Goal: Task Accomplishment & Management: Manage account settings

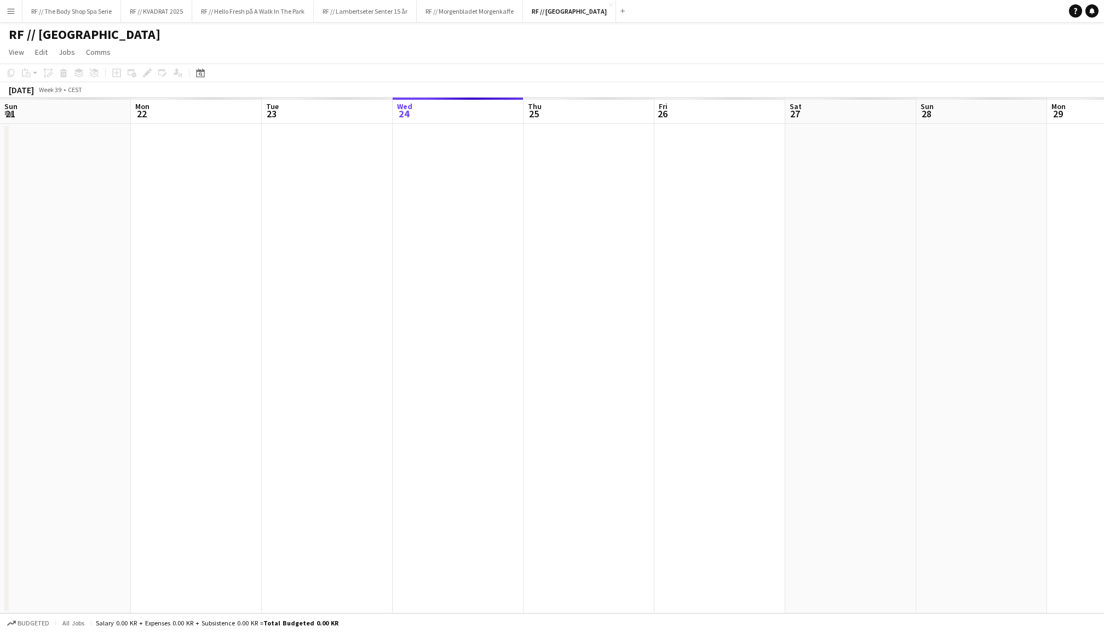
scroll to position [0, 261]
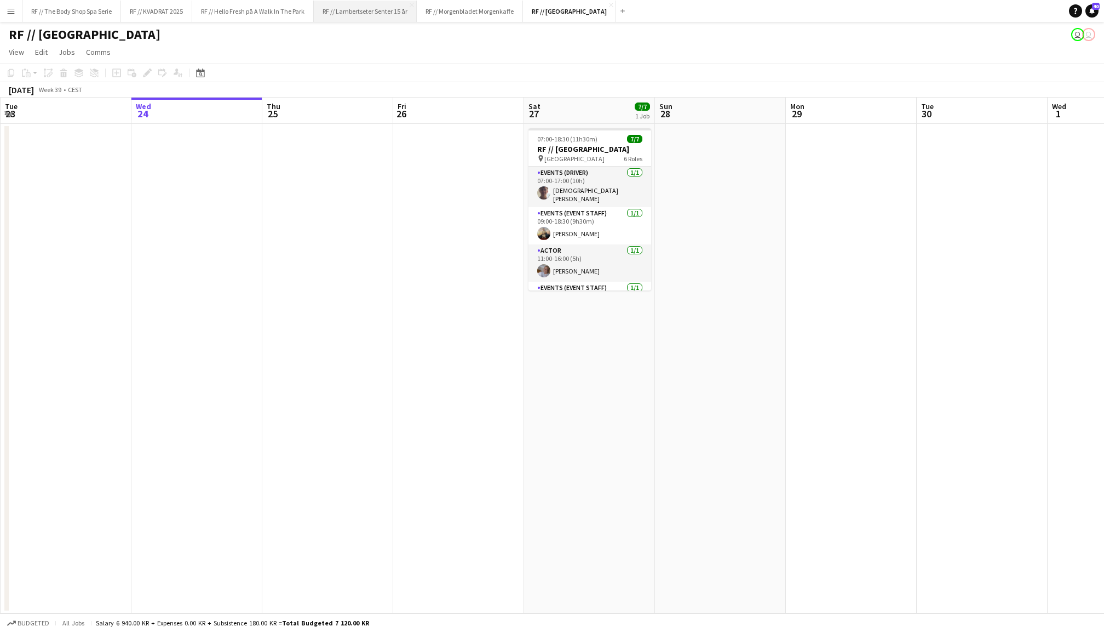
click at [382, 13] on button "RF // Lambertseter Senter 15 år Close" at bounding box center [365, 11] width 103 height 21
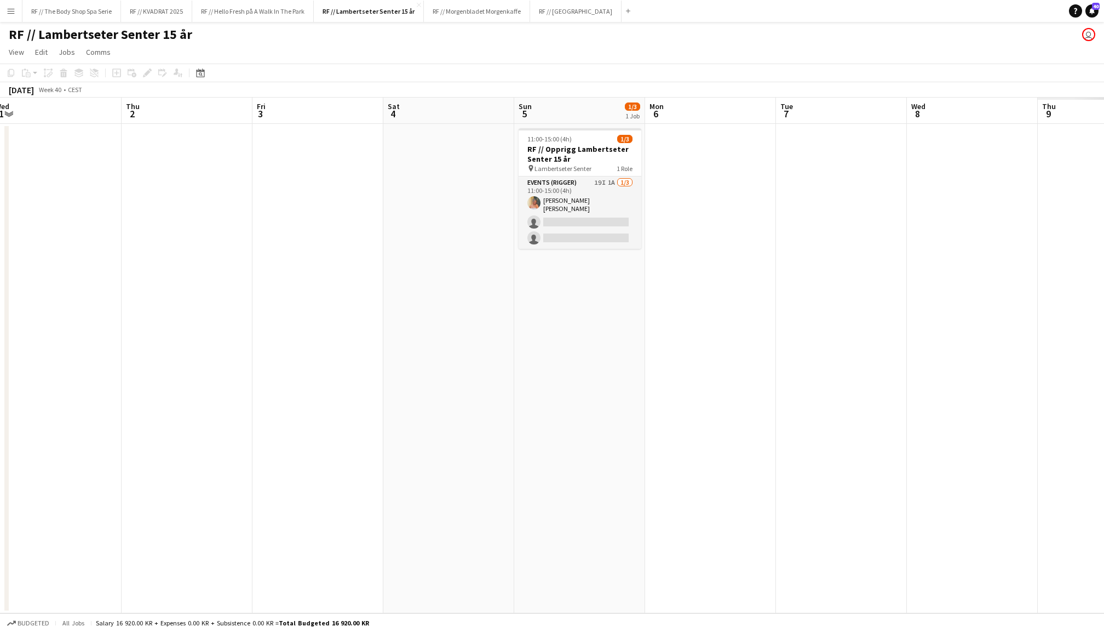
scroll to position [0, 347]
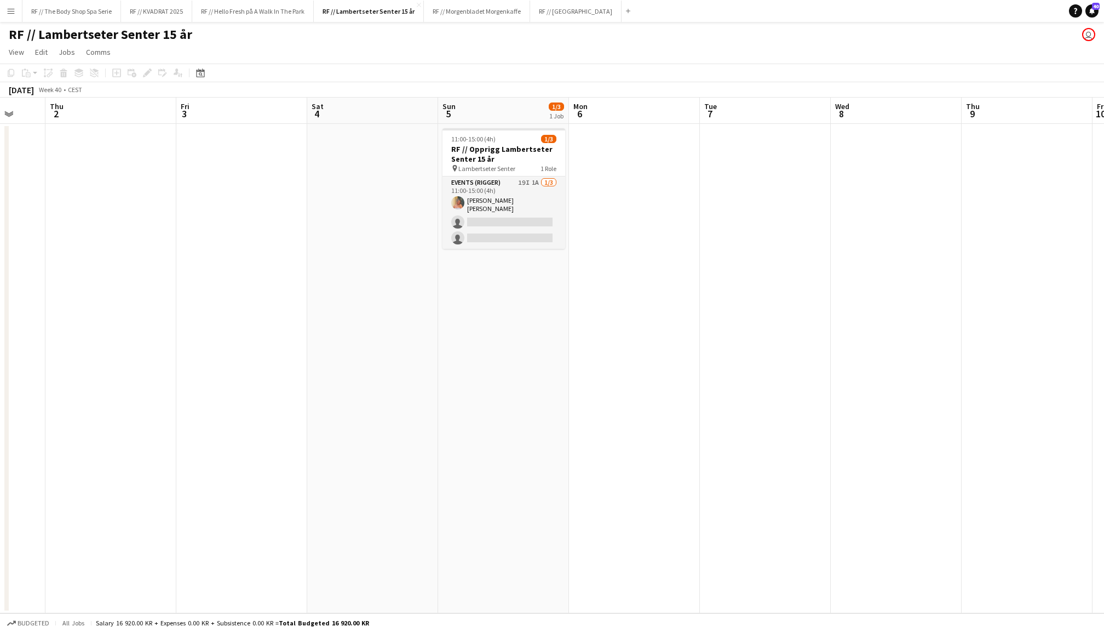
click at [530, 206] on app-card-role "Events (Rigger) 19I 1A [DATE] 11:00-15:00 (4h) [PERSON_NAME] [PERSON_NAME] sing…" at bounding box center [504, 212] width 123 height 72
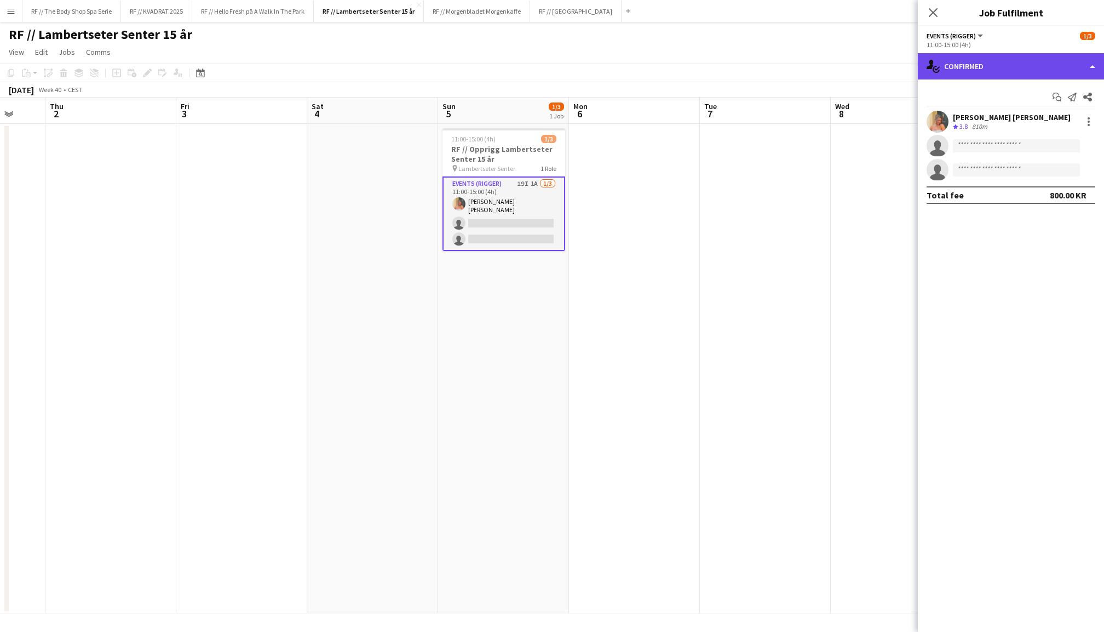
click at [998, 68] on div "single-neutral-actions-check-2 Confirmed" at bounding box center [1011, 66] width 186 height 26
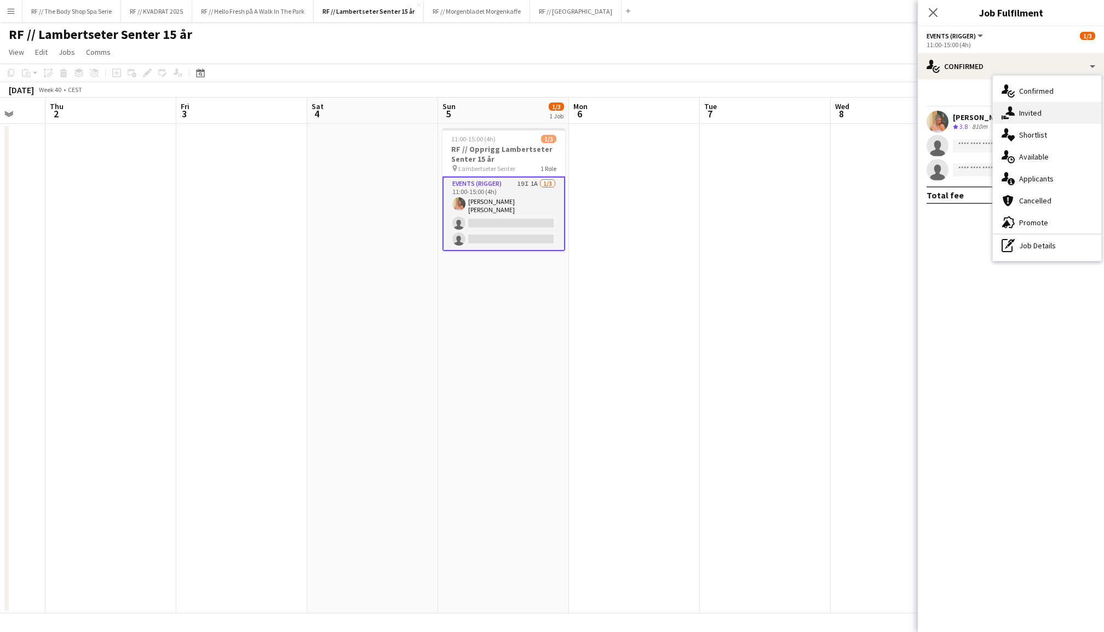
click at [1037, 118] on div "single-neutral-actions-share-1 Invited" at bounding box center [1047, 113] width 108 height 22
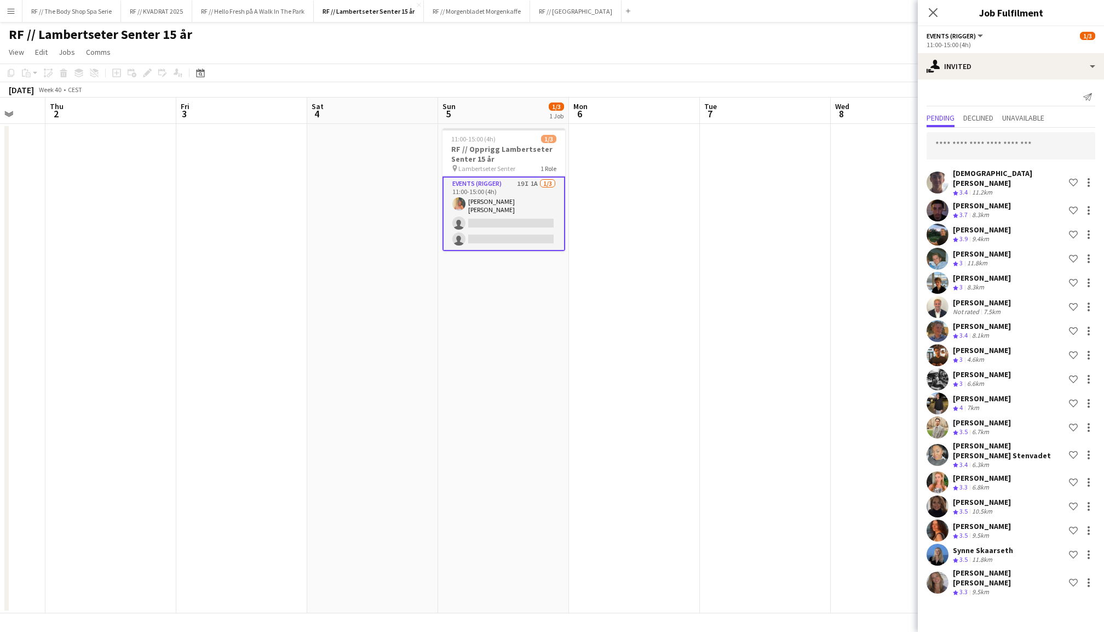
click at [938, 571] on app-user-avatar at bounding box center [938, 582] width 22 height 22
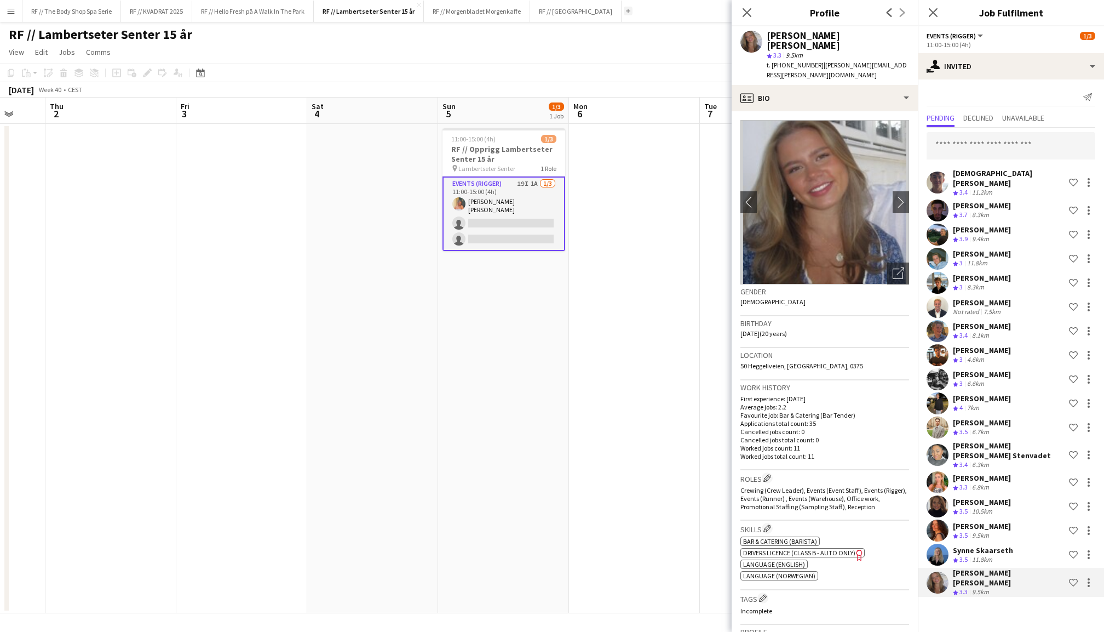
click at [626, 12] on app-icon "Add" at bounding box center [628, 11] width 4 height 4
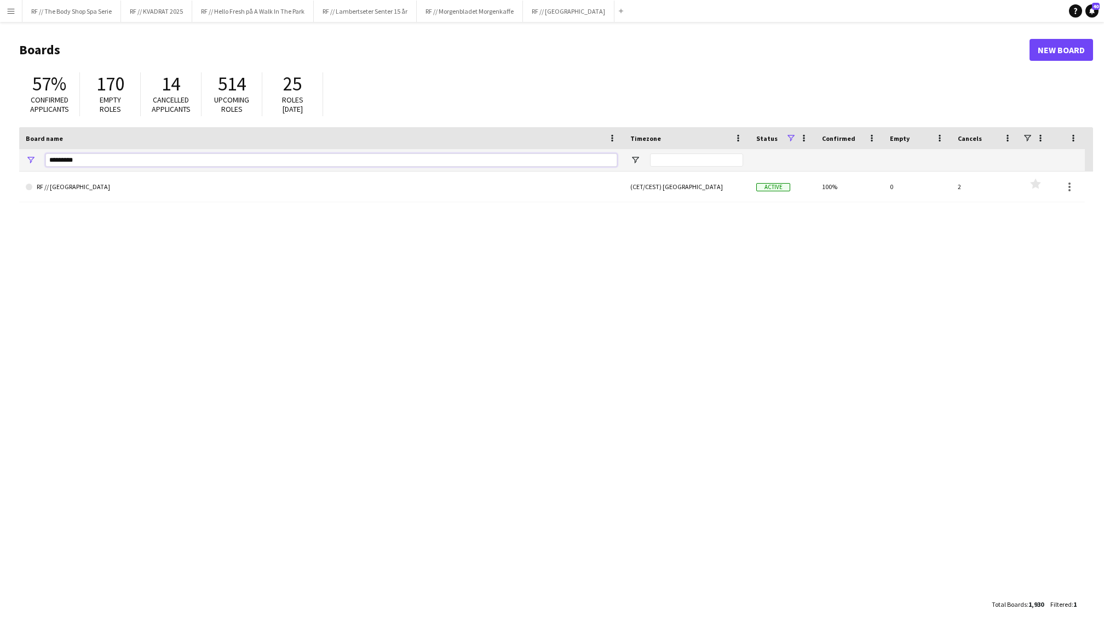
drag, startPoint x: 100, startPoint y: 160, endPoint x: 16, endPoint y: 160, distance: 83.3
click at [16, 160] on main "Boards New Board 57% Confirmed applicants 170 Empty roles 14 Cancelled applican…" at bounding box center [552, 326] width 1104 height 609
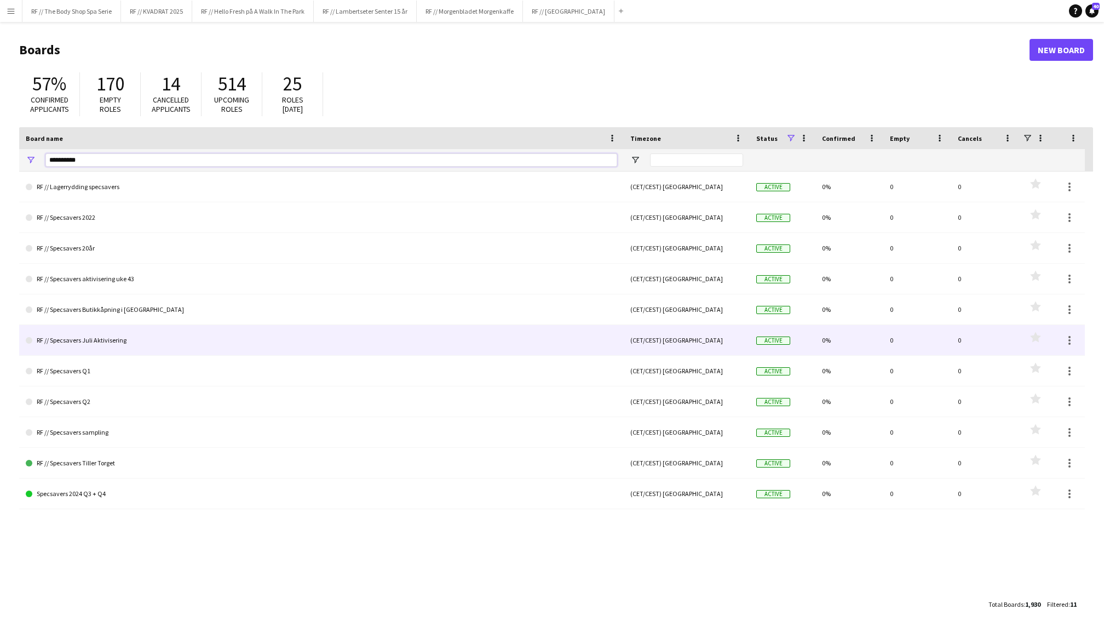
type input "**********"
click at [161, 342] on link "RF // Specsavers Juli Aktivisering" at bounding box center [322, 340] width 592 height 31
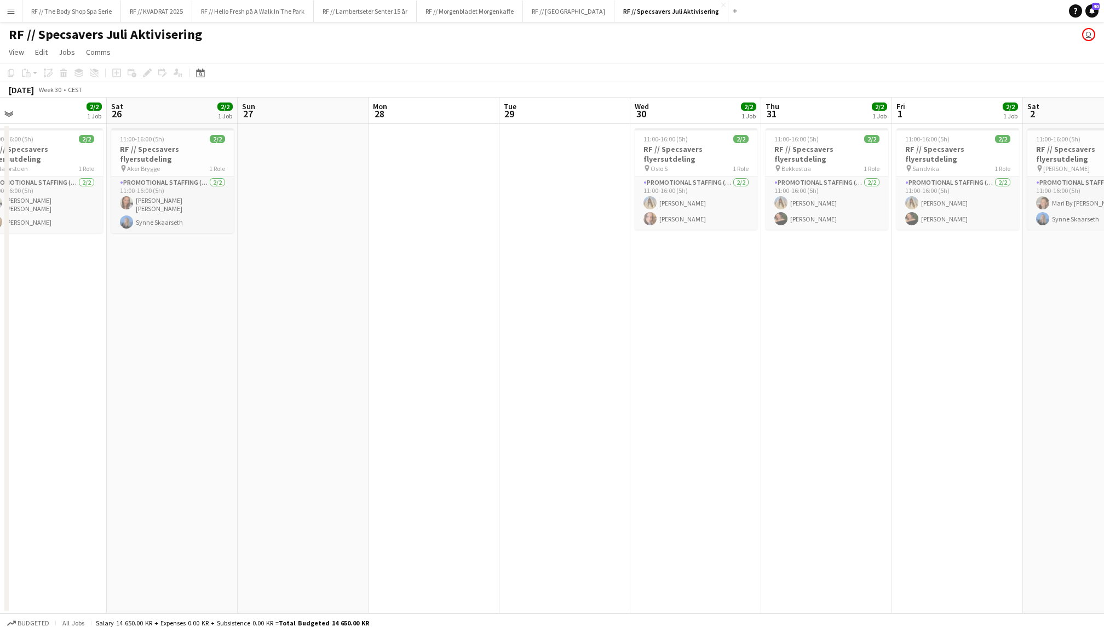
scroll to position [0, 364]
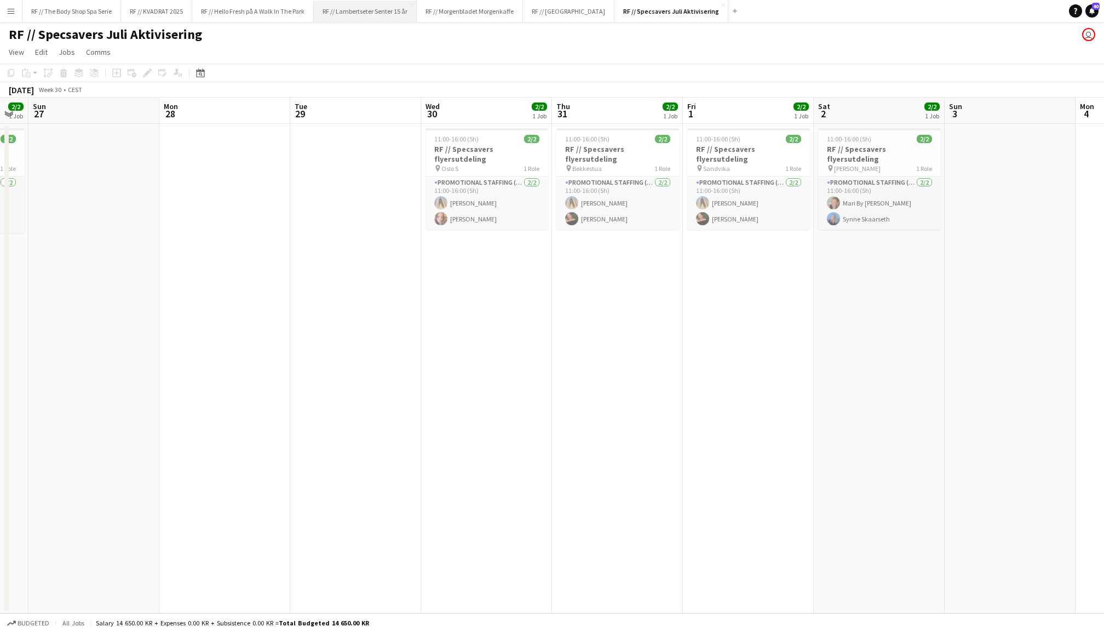
click at [375, 16] on button "RF // Lambertseter Senter 15 år Close" at bounding box center [365, 11] width 103 height 21
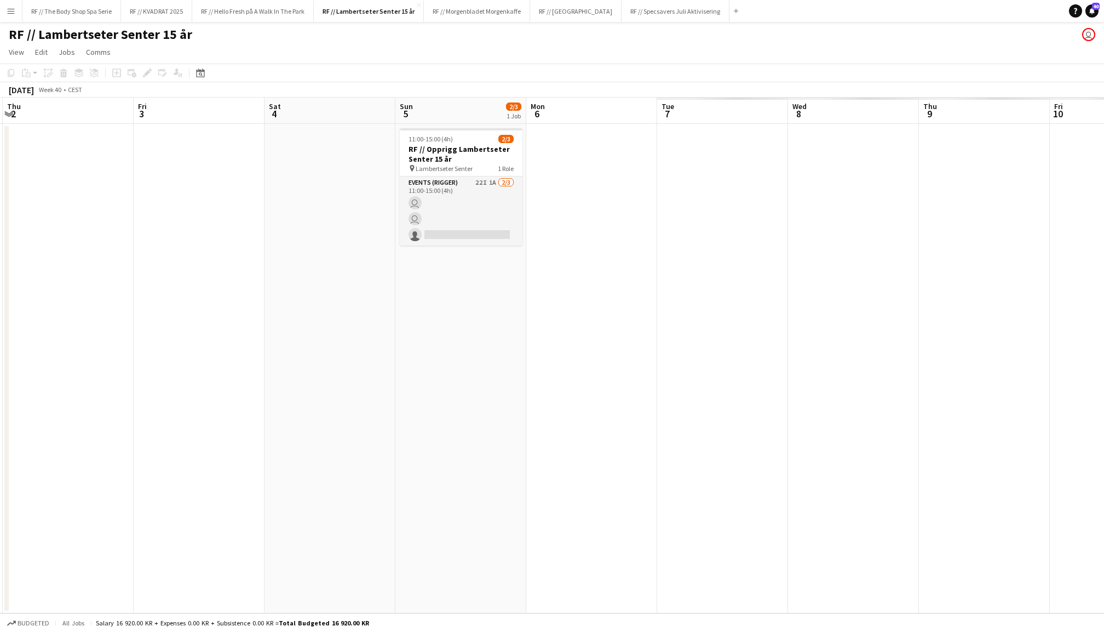
scroll to position [0, 369]
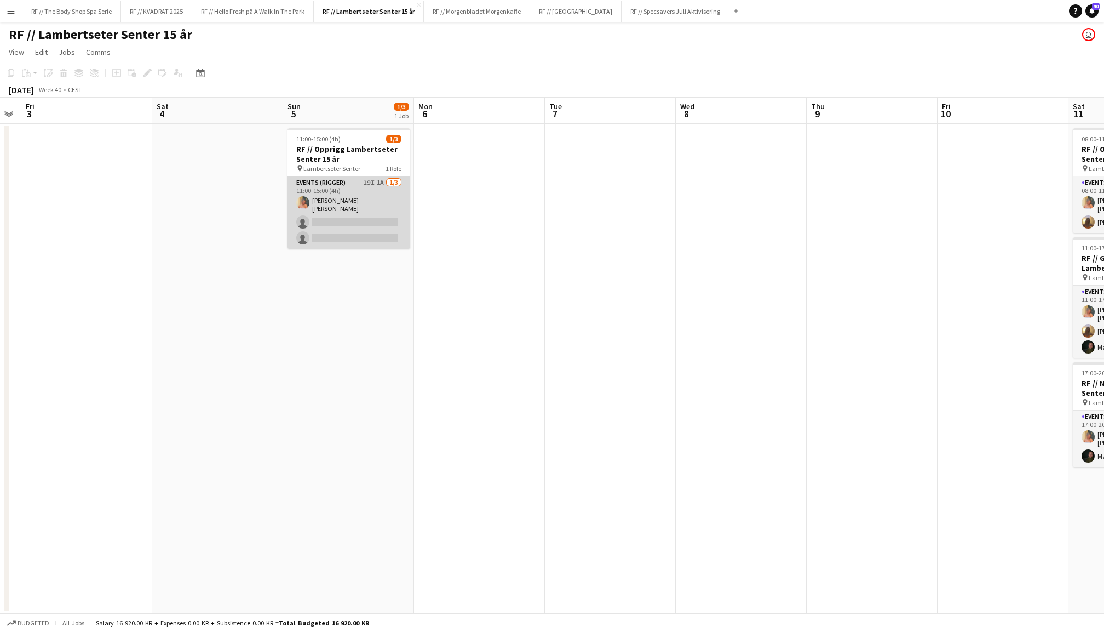
click at [341, 220] on app-card-role "Events (Rigger) 19I 1A [DATE] 11:00-15:00 (4h) [PERSON_NAME] [PERSON_NAME] sing…" at bounding box center [349, 212] width 123 height 72
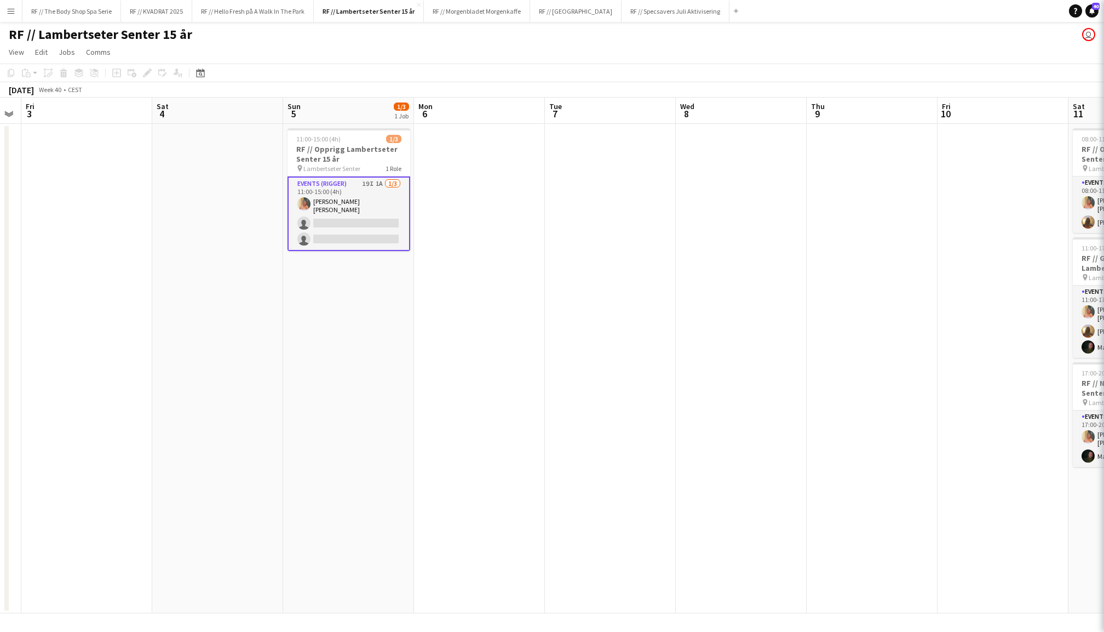
scroll to position [0, 502]
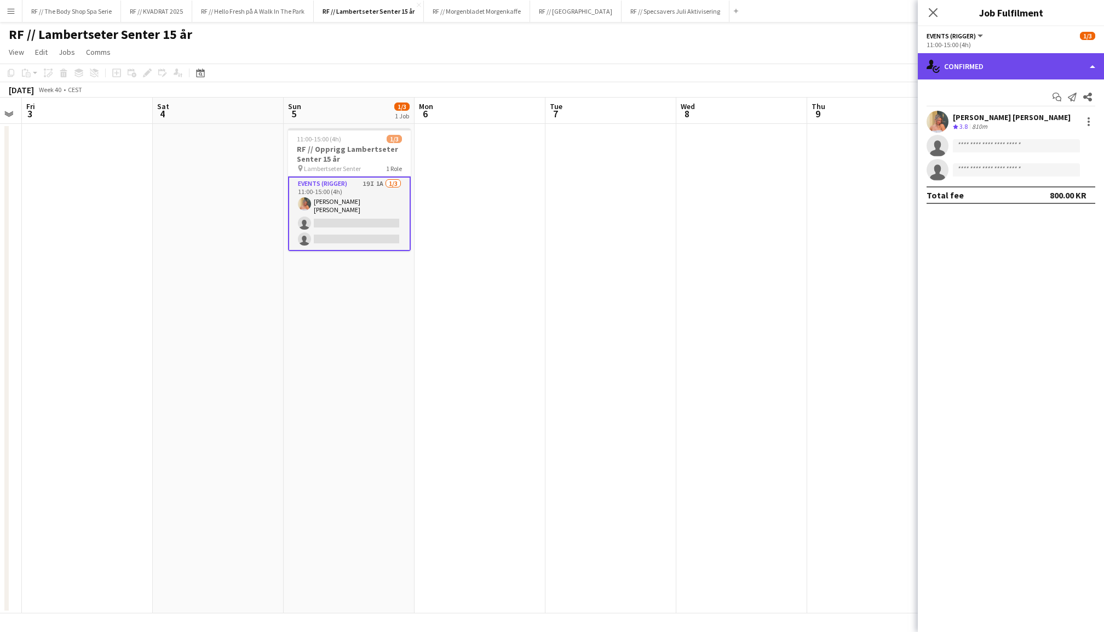
click at [976, 77] on div "single-neutral-actions-check-2 Confirmed" at bounding box center [1011, 66] width 186 height 26
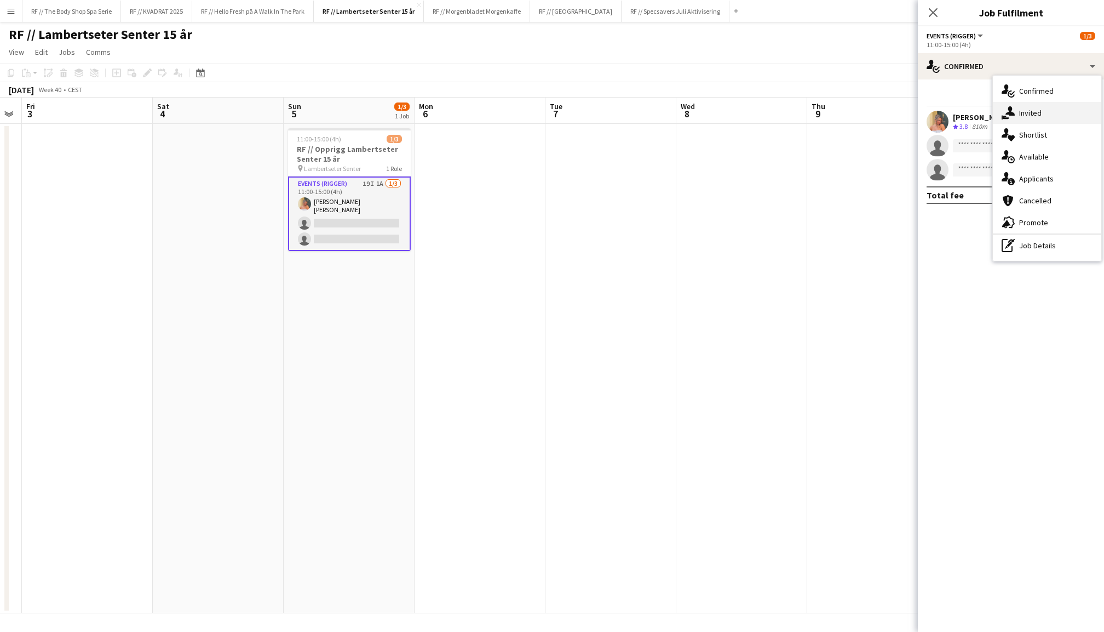
click at [1016, 121] on div "single-neutral-actions-share-1 Invited" at bounding box center [1047, 113] width 108 height 22
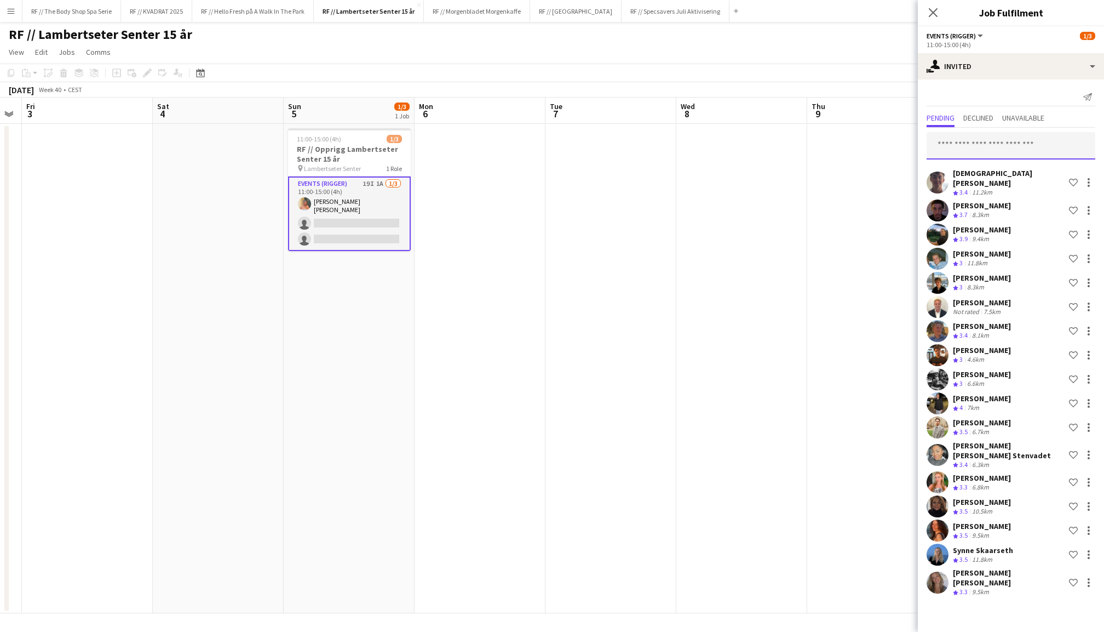
click at [978, 145] on input "text" at bounding box center [1011, 145] width 169 height 27
type input "********"
click at [1020, 177] on span "mariannebirkel@gmail.com" at bounding box center [1011, 181] width 151 height 9
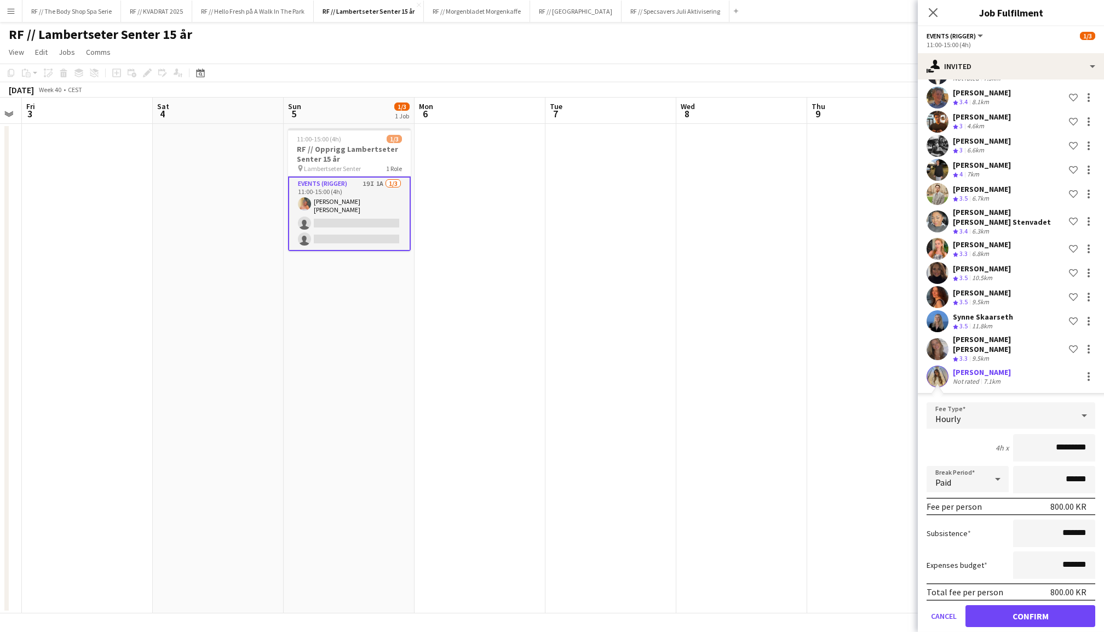
scroll to position [0, 0]
click at [1021, 605] on button "Confirm" at bounding box center [1031, 616] width 130 height 22
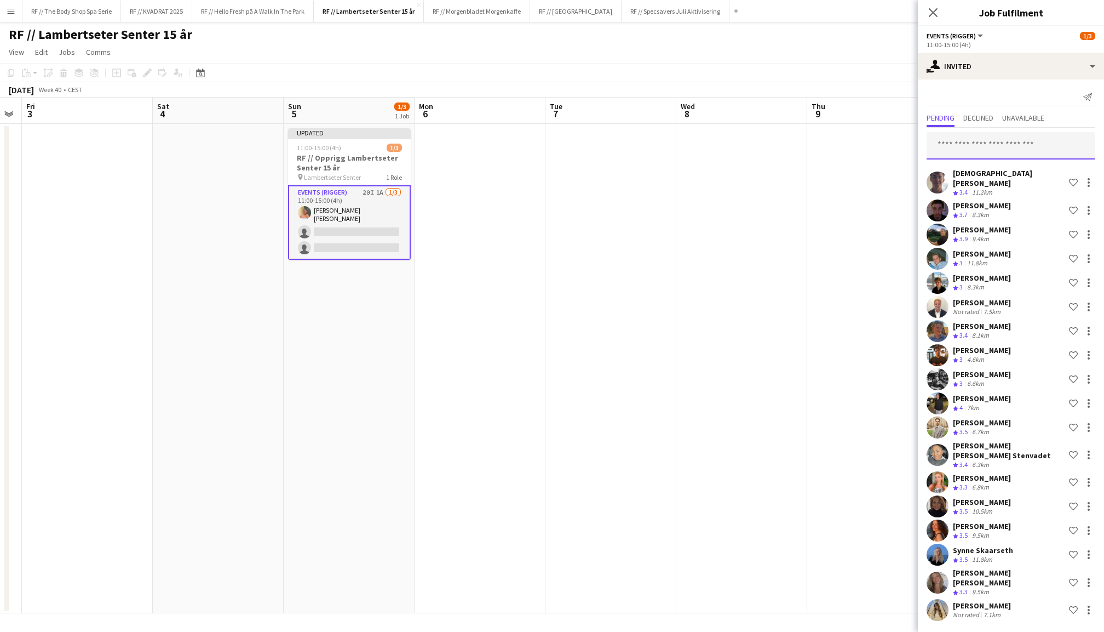
click at [1003, 146] on input "text" at bounding box center [1011, 145] width 169 height 27
type input "*******"
click at [1002, 169] on span "Mari By Stangnes Active" at bounding box center [1011, 172] width 151 height 9
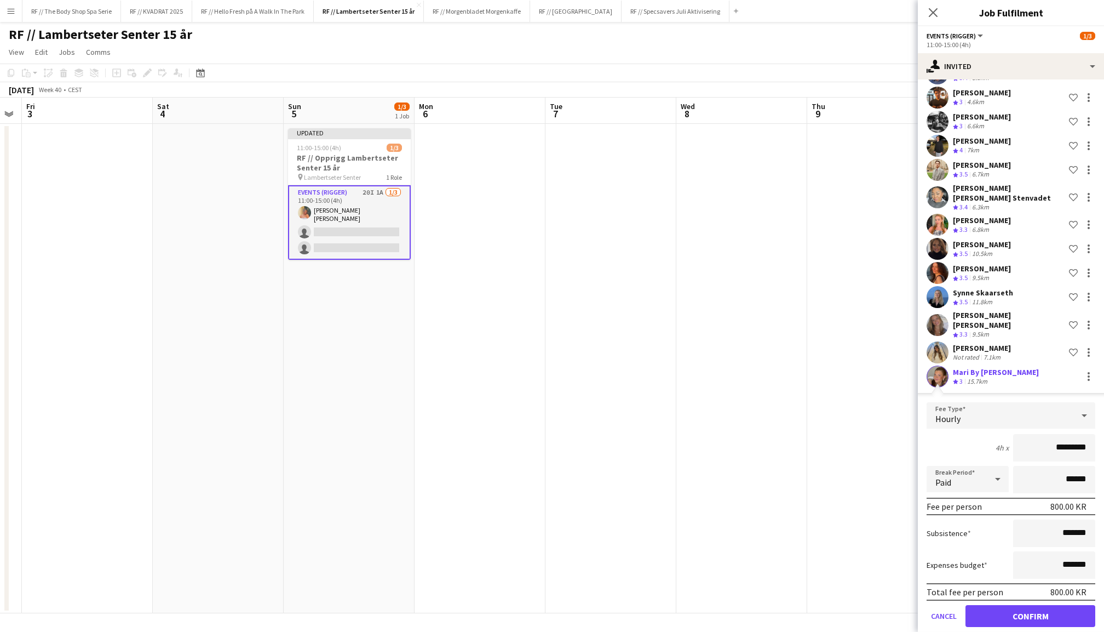
click at [1049, 605] on button "Confirm" at bounding box center [1031, 616] width 130 height 22
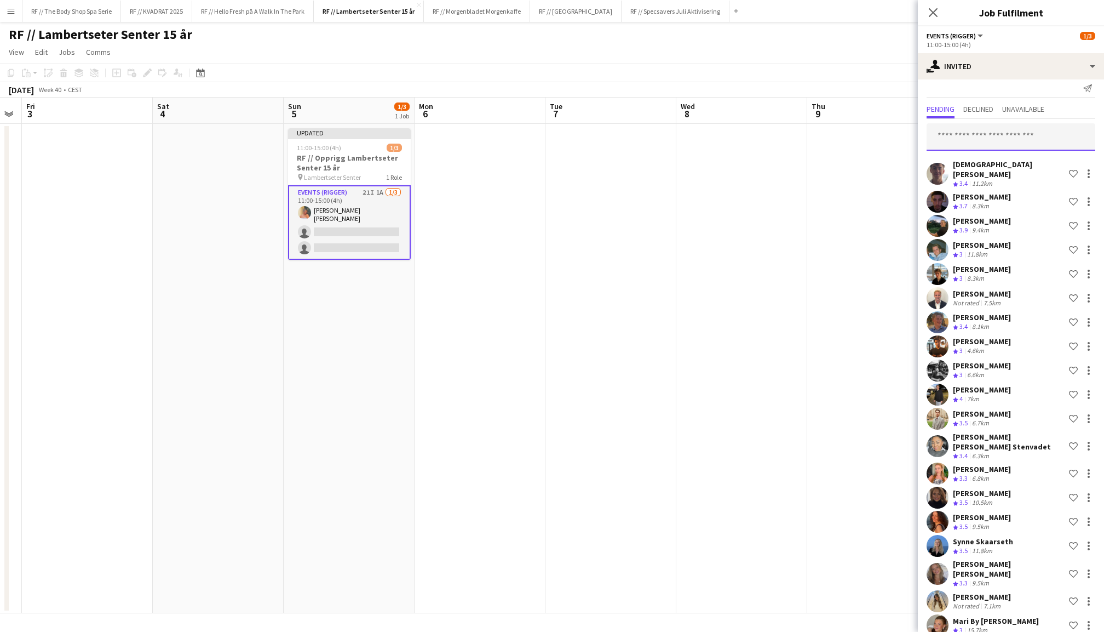
click at [941, 136] on input "text" at bounding box center [1011, 136] width 169 height 27
type input "*****"
click at [979, 167] on span "Loulou Olivia Rostad Lunder" at bounding box center [967, 163] width 63 height 9
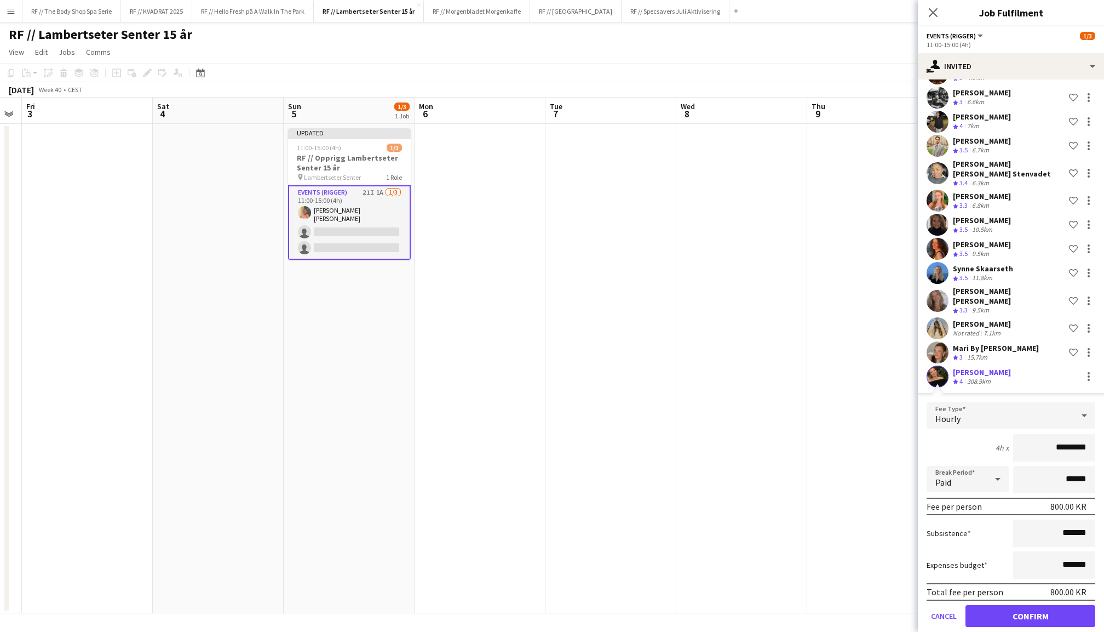
click at [1017, 610] on button "Confirm" at bounding box center [1031, 616] width 130 height 22
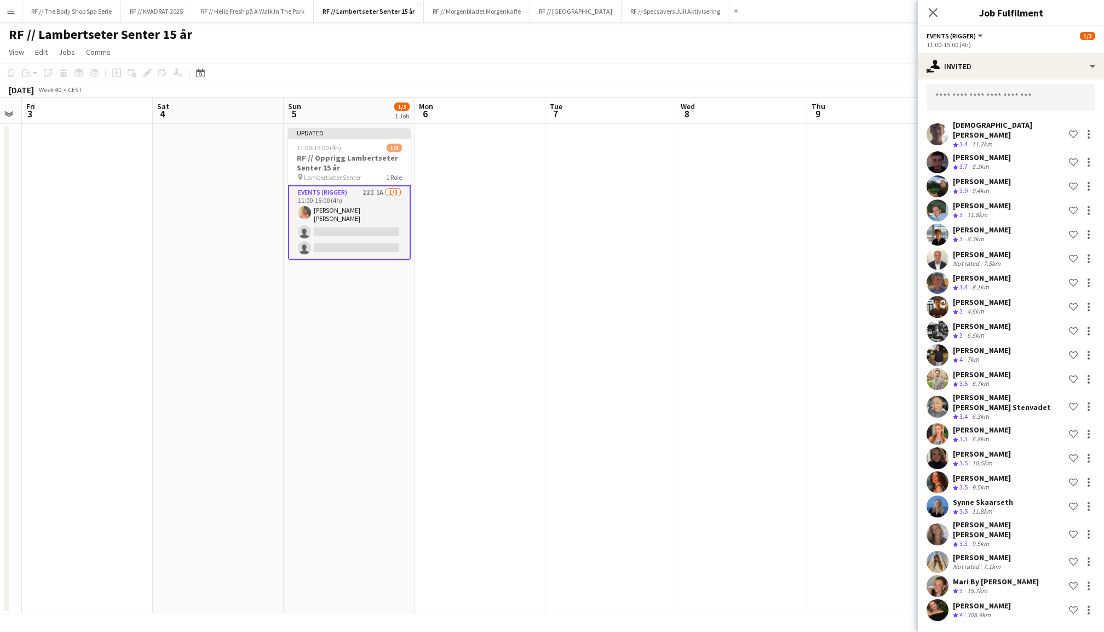
scroll to position [33, 0]
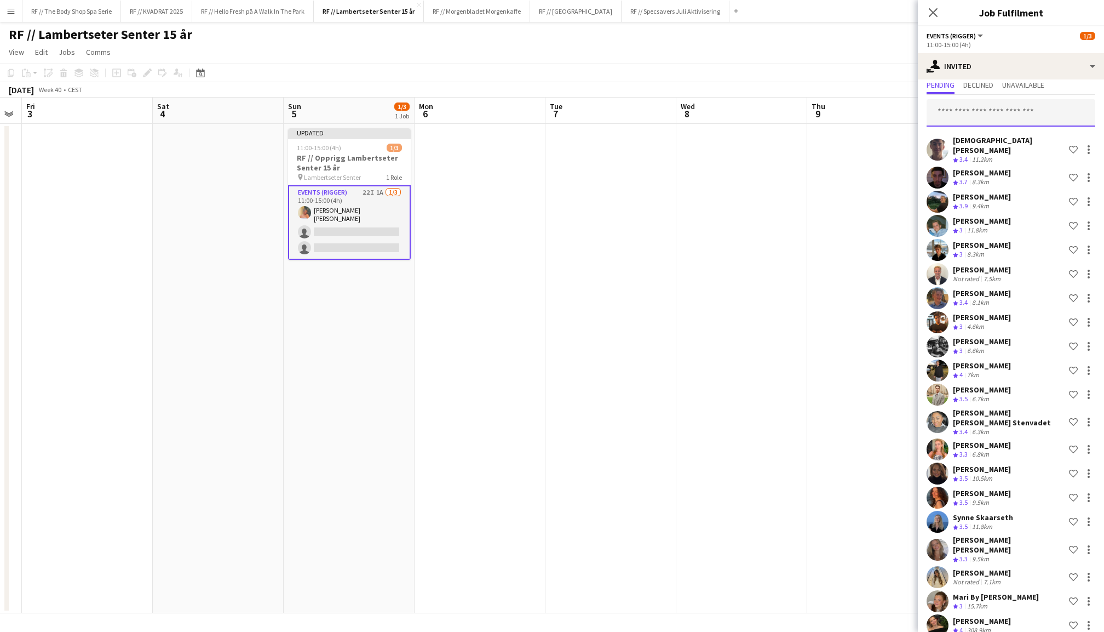
click at [1029, 113] on input "text" at bounding box center [1011, 112] width 169 height 27
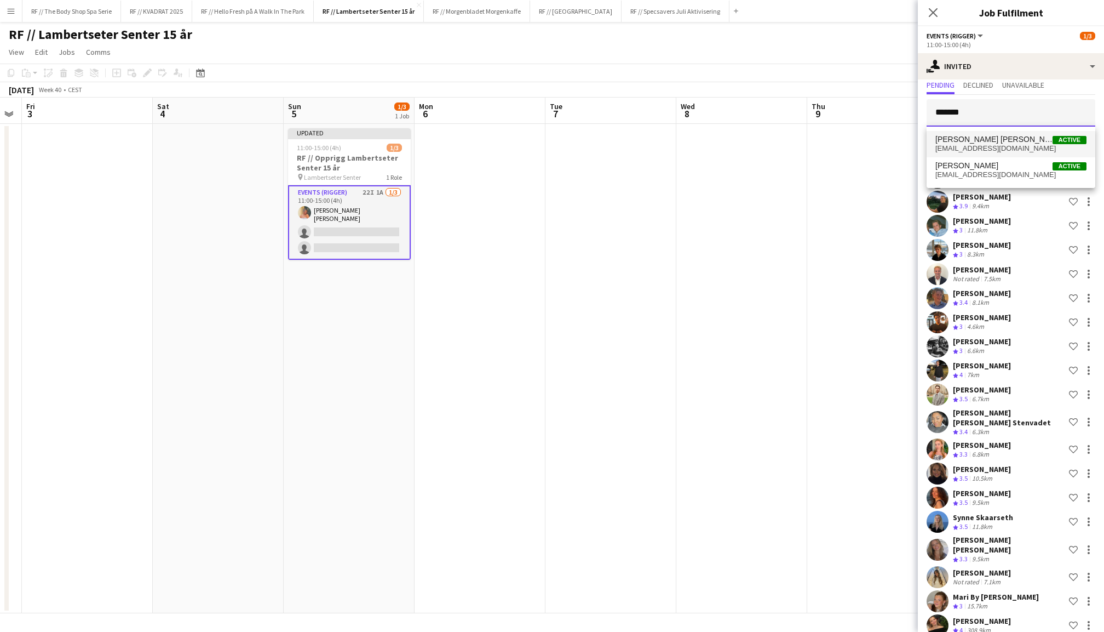
type input "*******"
click at [1020, 145] on span "selma.kheloufi@gmail.com" at bounding box center [1011, 148] width 151 height 9
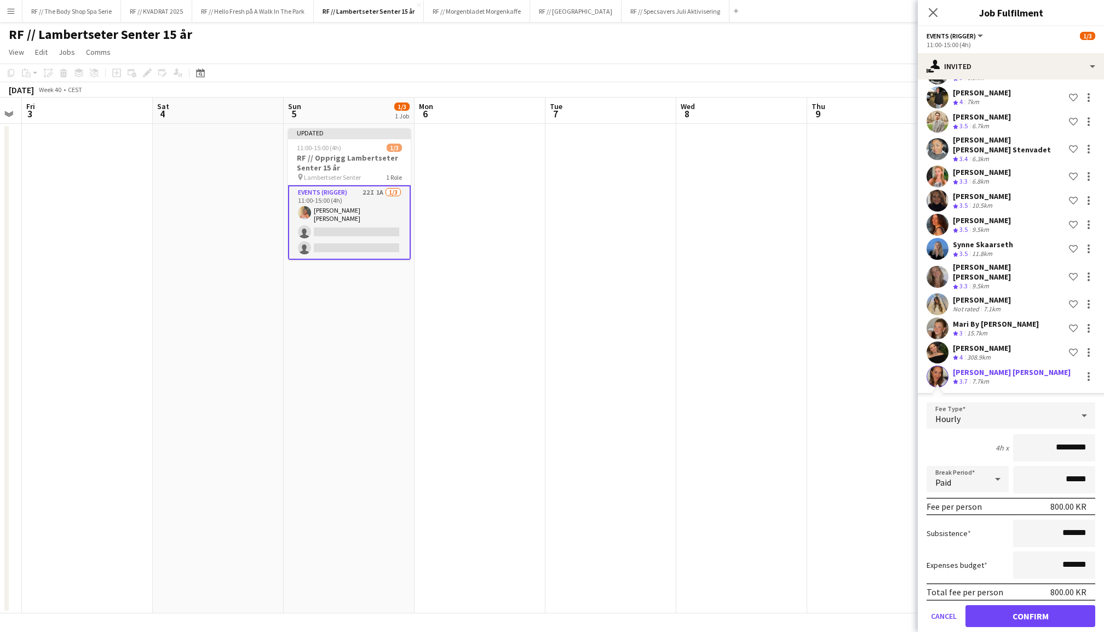
click at [1022, 605] on button "Confirm" at bounding box center [1031, 616] width 130 height 22
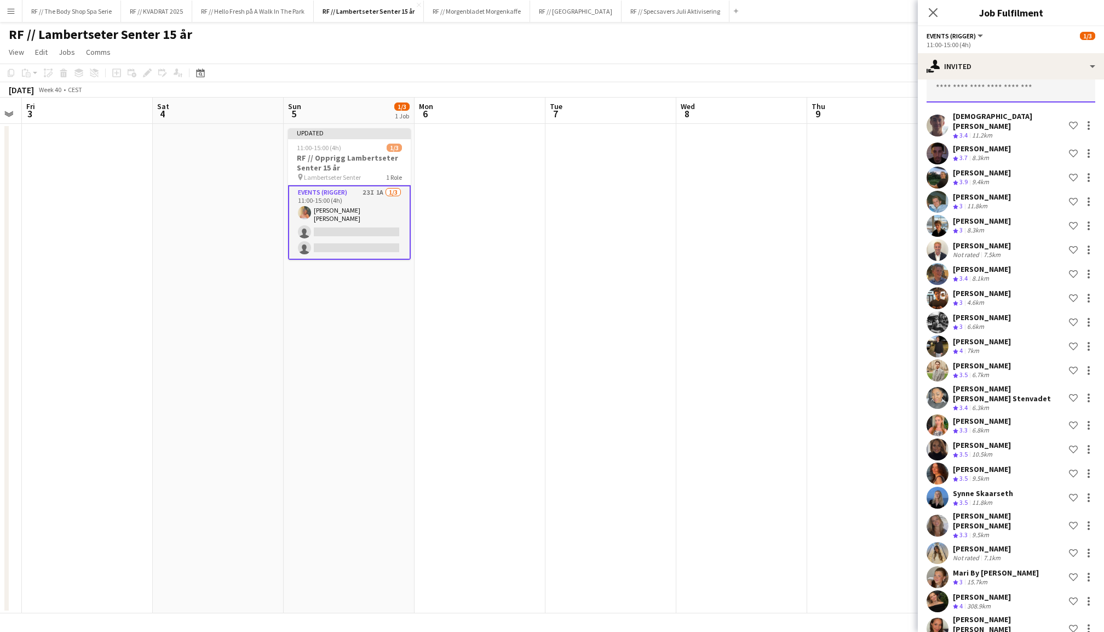
click at [998, 94] on input "text" at bounding box center [1011, 88] width 169 height 27
type input "******"
click at [1004, 117] on span "Maya Isaksen Active" at bounding box center [1011, 115] width 151 height 9
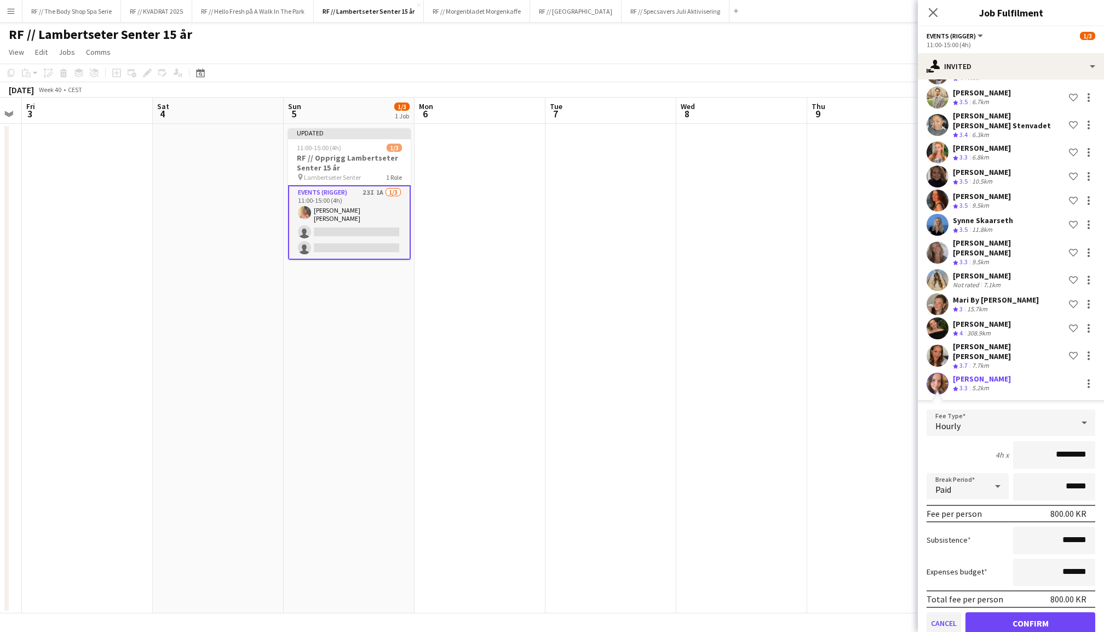
click at [942, 612] on button "Cancel" at bounding box center [944, 623] width 35 height 22
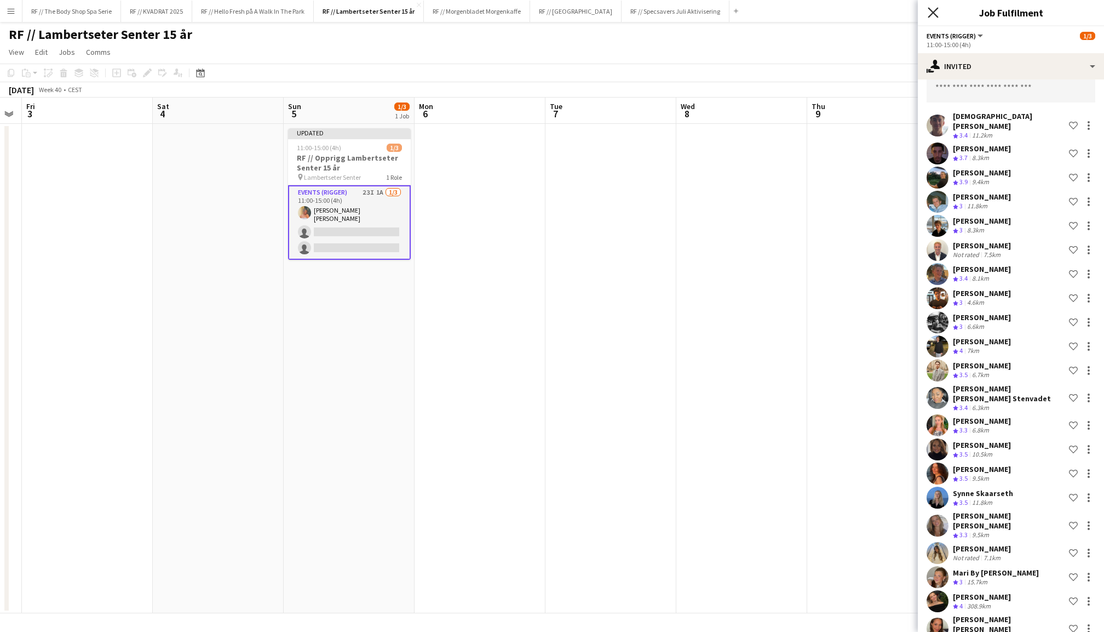
click at [936, 15] on icon at bounding box center [933, 12] width 10 height 10
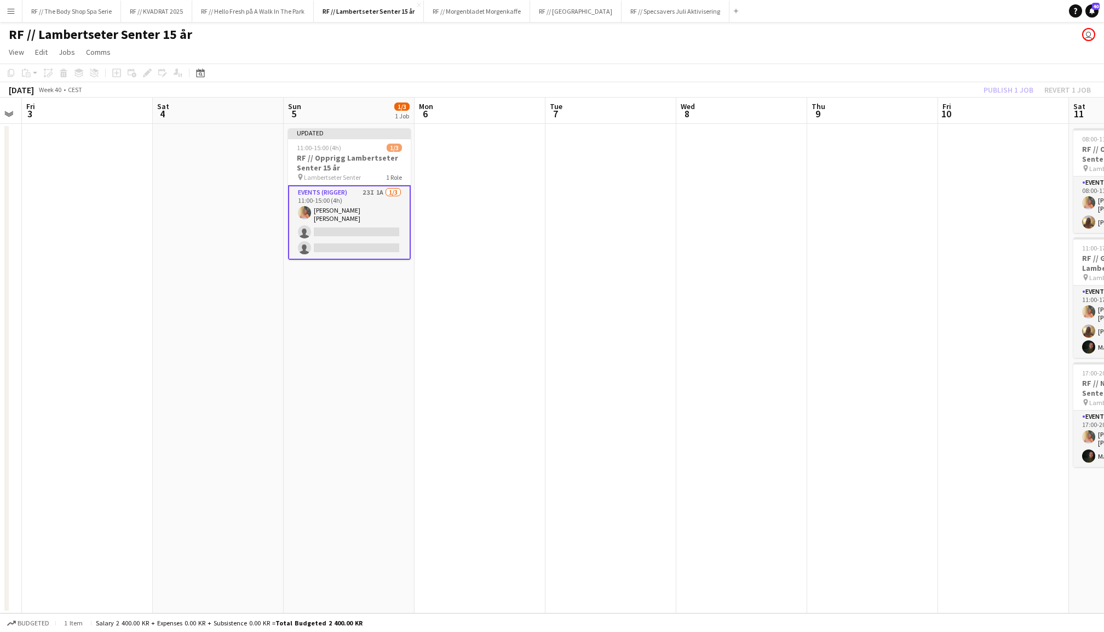
click at [1012, 89] on div "Publish 1 job Revert 1 job" at bounding box center [1038, 90] width 134 height 14
click at [1012, 89] on button "Publish 1 job" at bounding box center [1008, 90] width 59 height 14
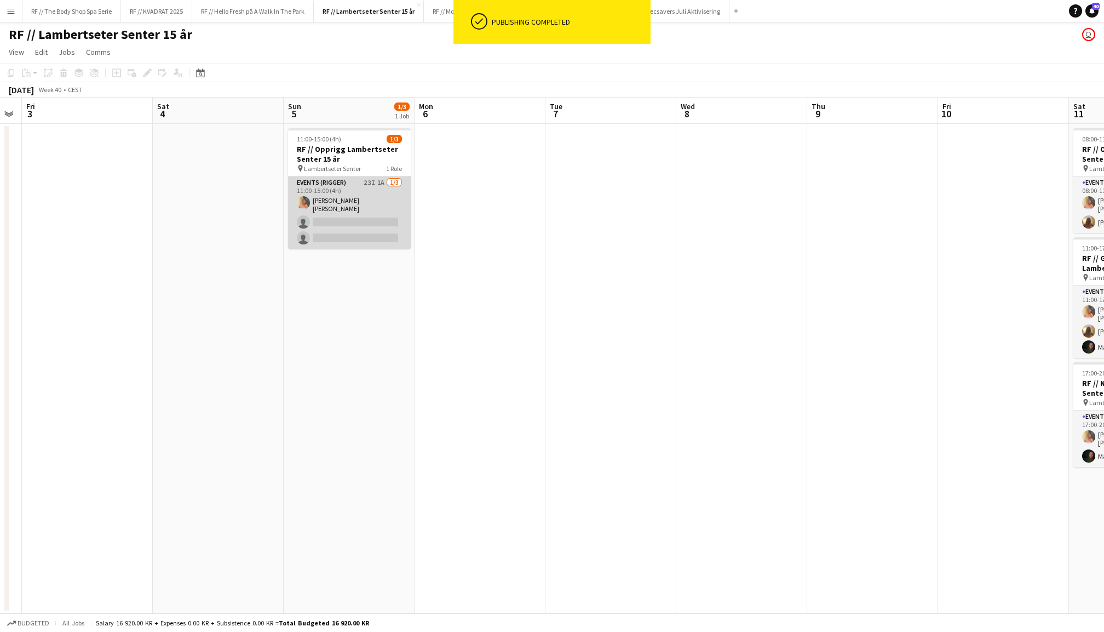
click at [374, 192] on app-card-role "Events (Rigger) 23I 1A 1/3 11:00-15:00 (4h) Hannah Ludivia Rotbæk Meling single…" at bounding box center [349, 212] width 123 height 72
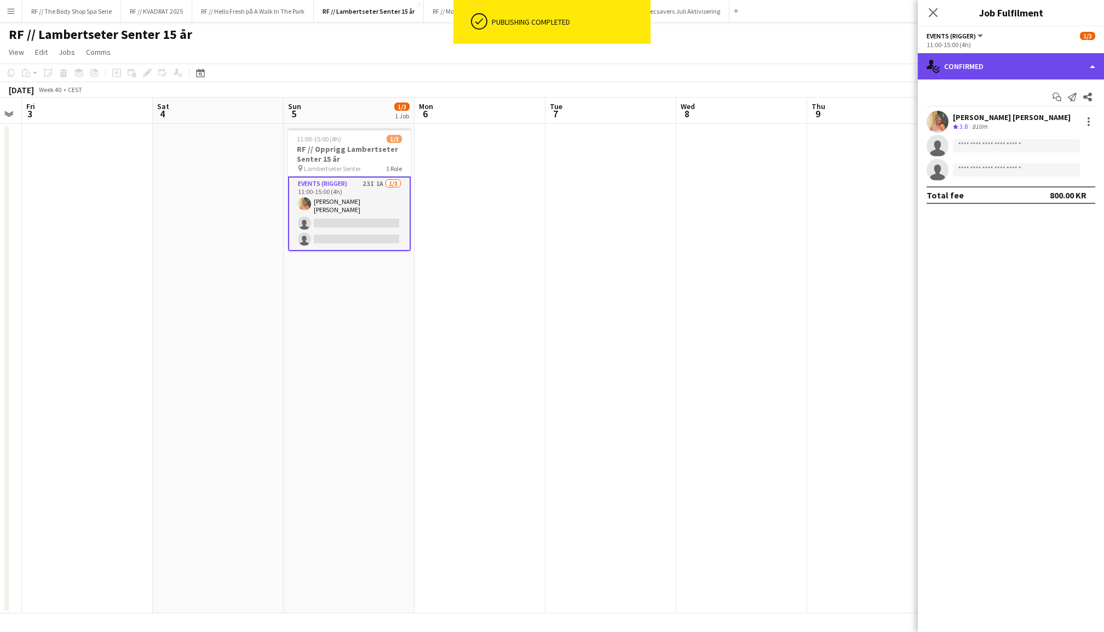
click at [1015, 67] on div "single-neutral-actions-check-2 Confirmed" at bounding box center [1011, 66] width 186 height 26
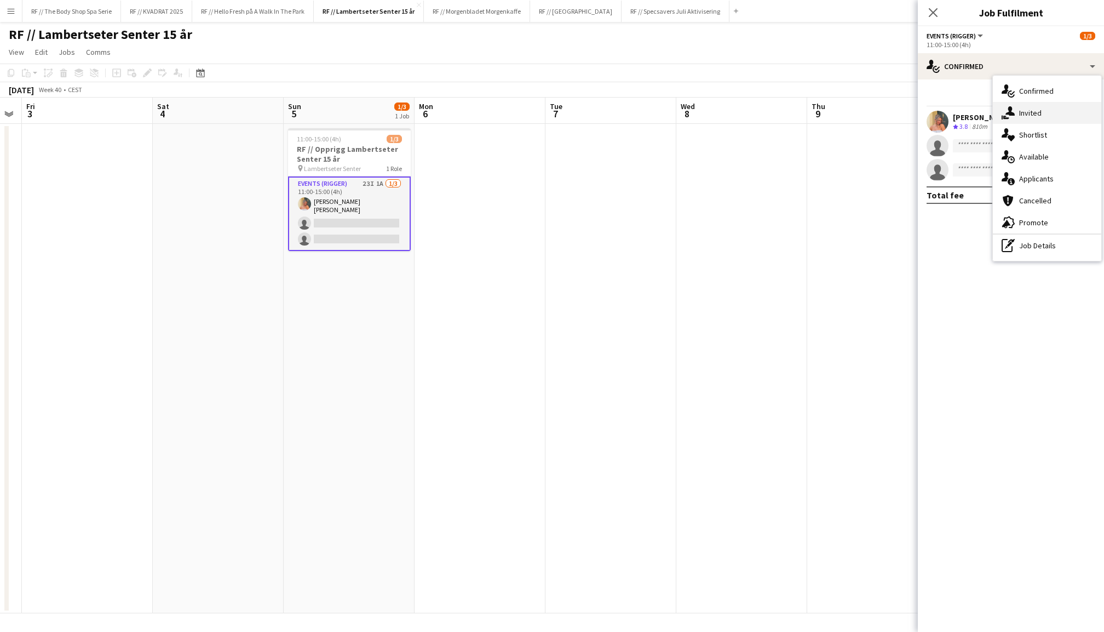
click at [1040, 121] on div "single-neutral-actions-share-1 Invited" at bounding box center [1047, 113] width 108 height 22
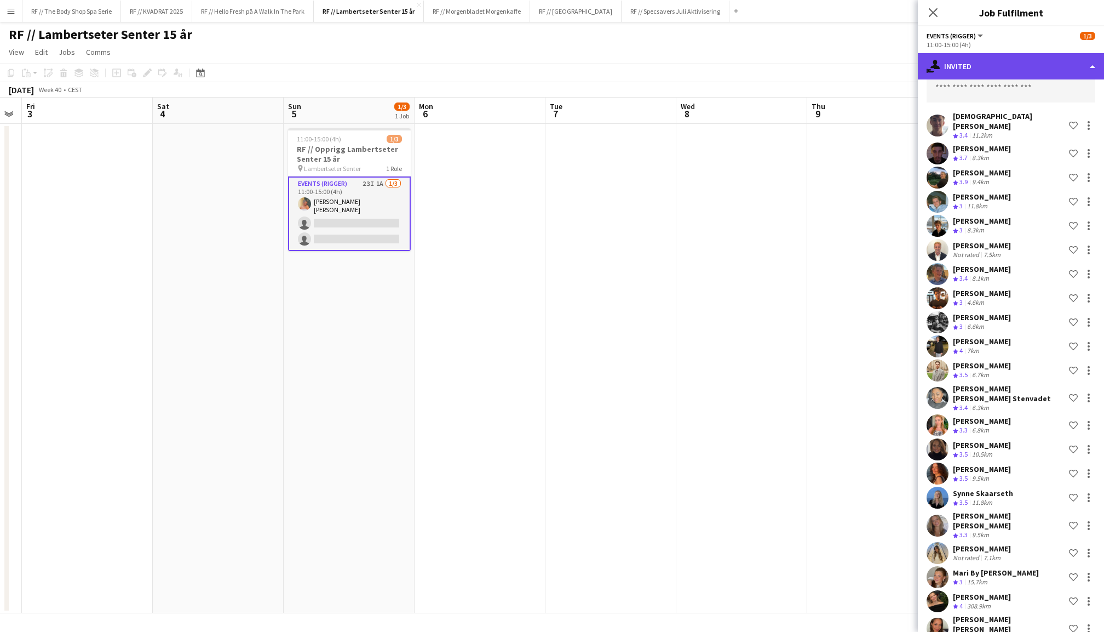
click at [967, 60] on div "single-neutral-actions-share-1 Invited" at bounding box center [1011, 66] width 186 height 26
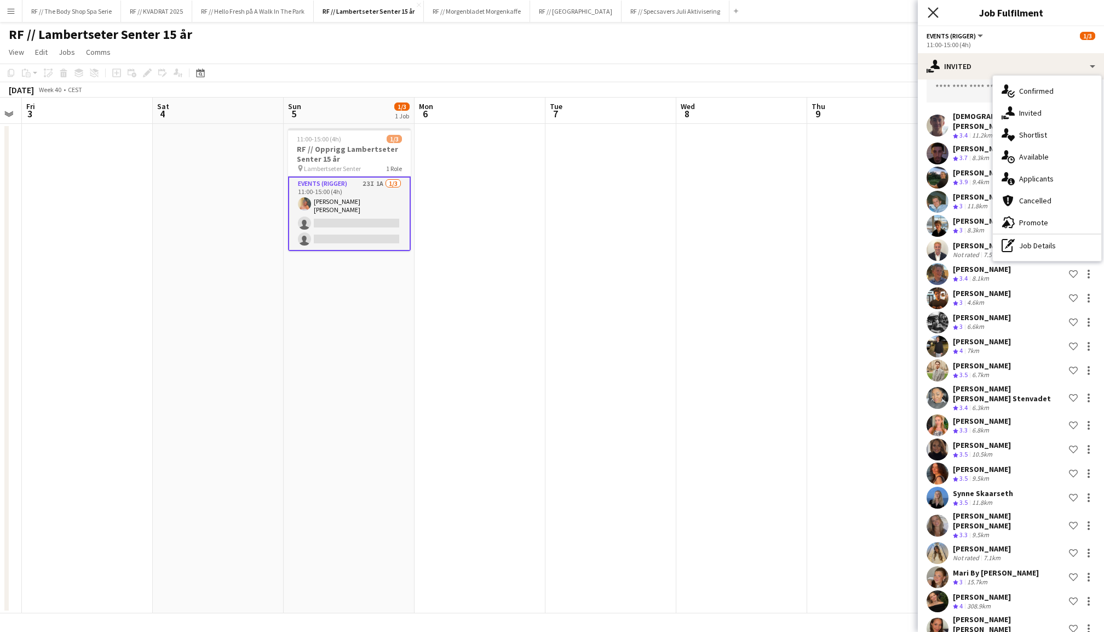
click at [932, 14] on icon at bounding box center [933, 12] width 10 height 10
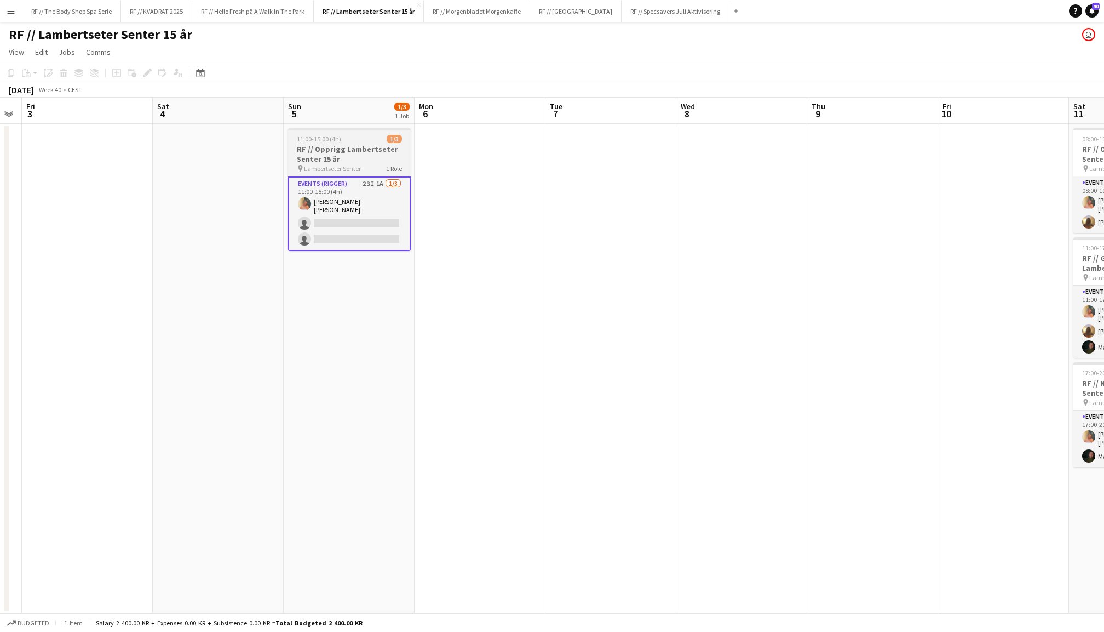
click at [336, 165] on span "Lambertseter Senter" at bounding box center [332, 168] width 57 height 8
click at [519, 199] on app-date-cell at bounding box center [480, 368] width 131 height 489
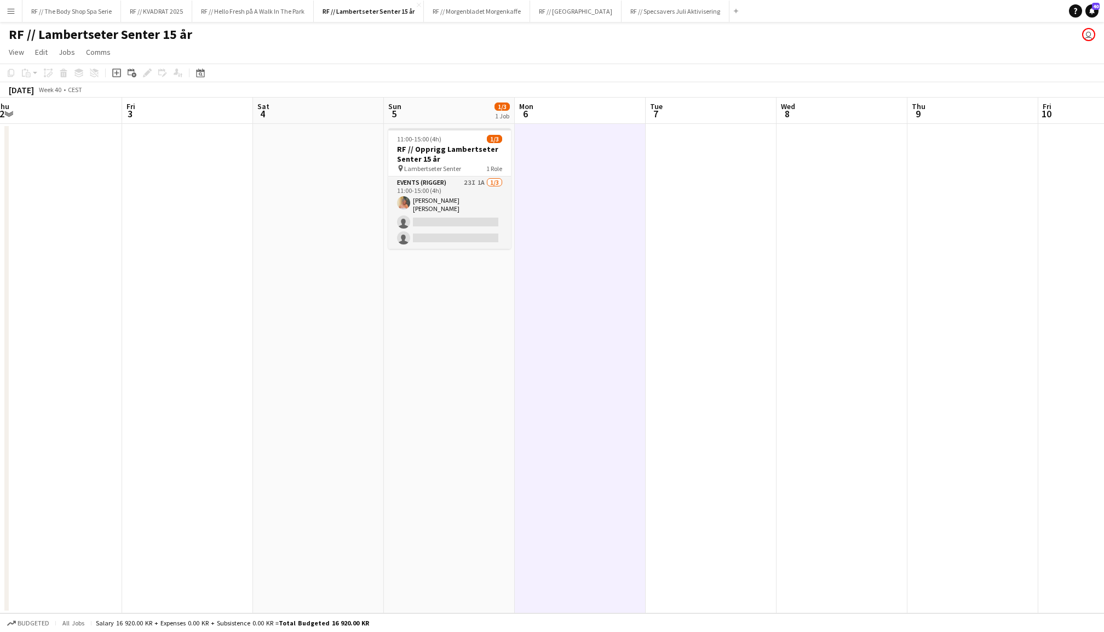
scroll to position [0, 332]
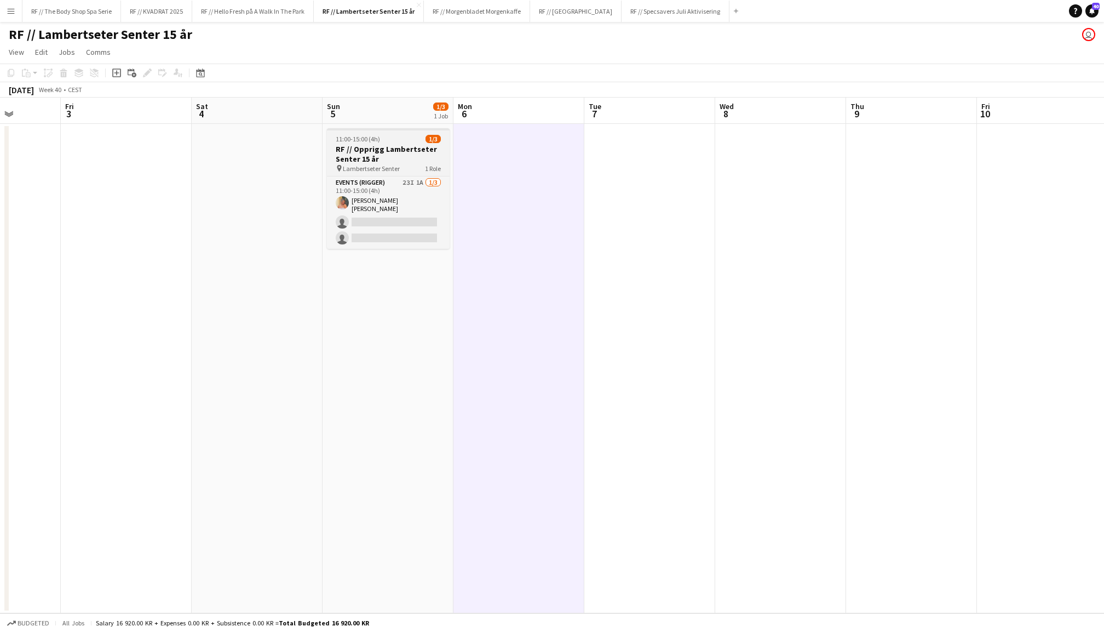
click at [387, 157] on h3 "RF // Opprigg Lambertseter Senter 15 år" at bounding box center [388, 154] width 123 height 20
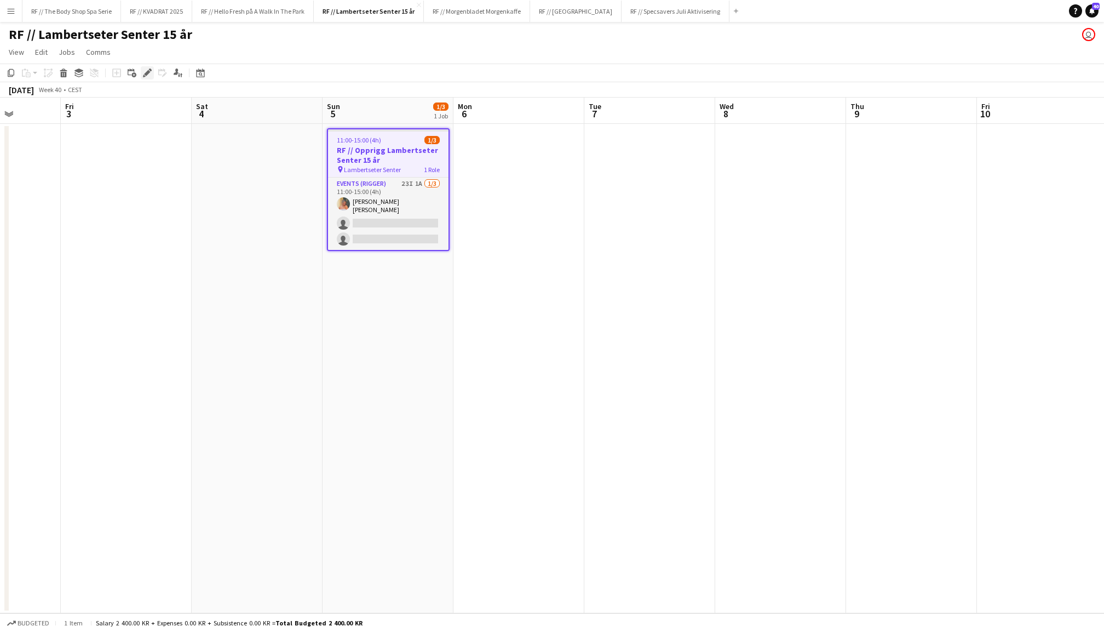
click at [145, 71] on icon "Edit" at bounding box center [147, 72] width 9 height 9
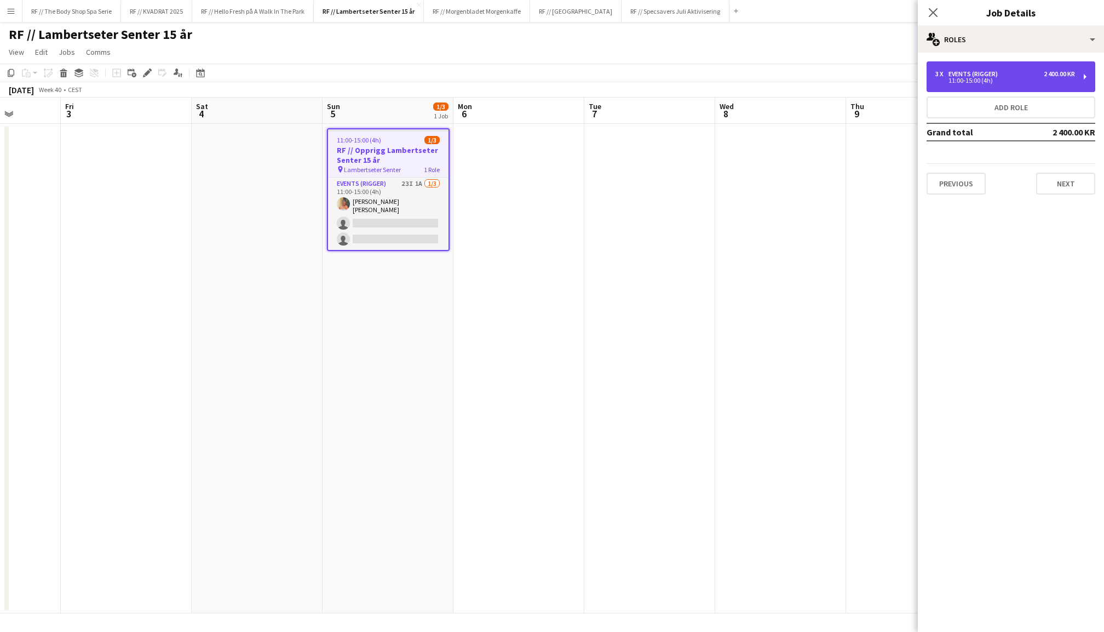
click at [1018, 78] on div "11:00-15:00 (4h)" at bounding box center [1006, 80] width 140 height 5
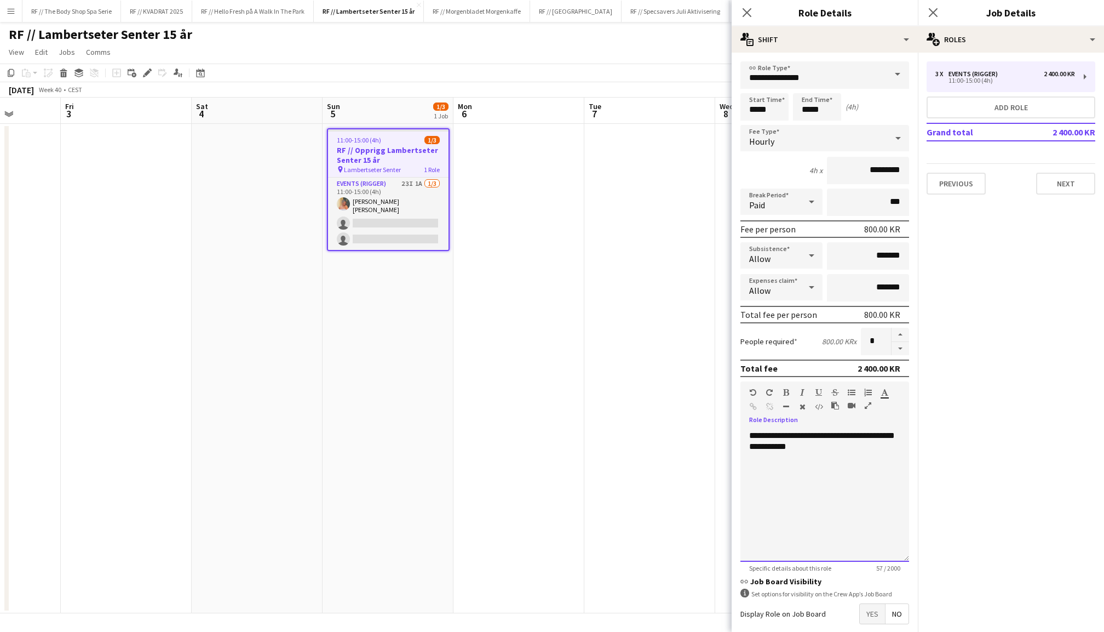
click at [827, 441] on div "**********" at bounding box center [825, 495] width 169 height 131
click at [818, 445] on div "**********" at bounding box center [825, 495] width 169 height 131
click at [877, 449] on div "**********" at bounding box center [825, 495] width 169 height 131
click at [938, 14] on icon "Close pop-in" at bounding box center [933, 12] width 10 height 10
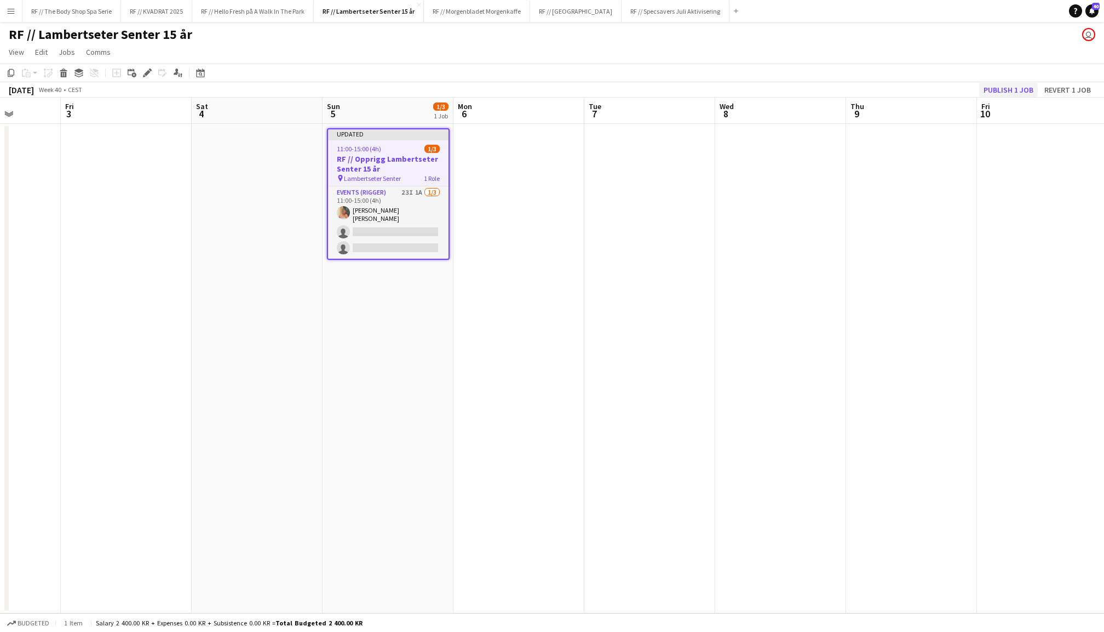
click at [1011, 84] on button "Publish 1 job" at bounding box center [1008, 90] width 59 height 14
click at [734, 12] on app-icon "Add" at bounding box center [736, 11] width 4 height 4
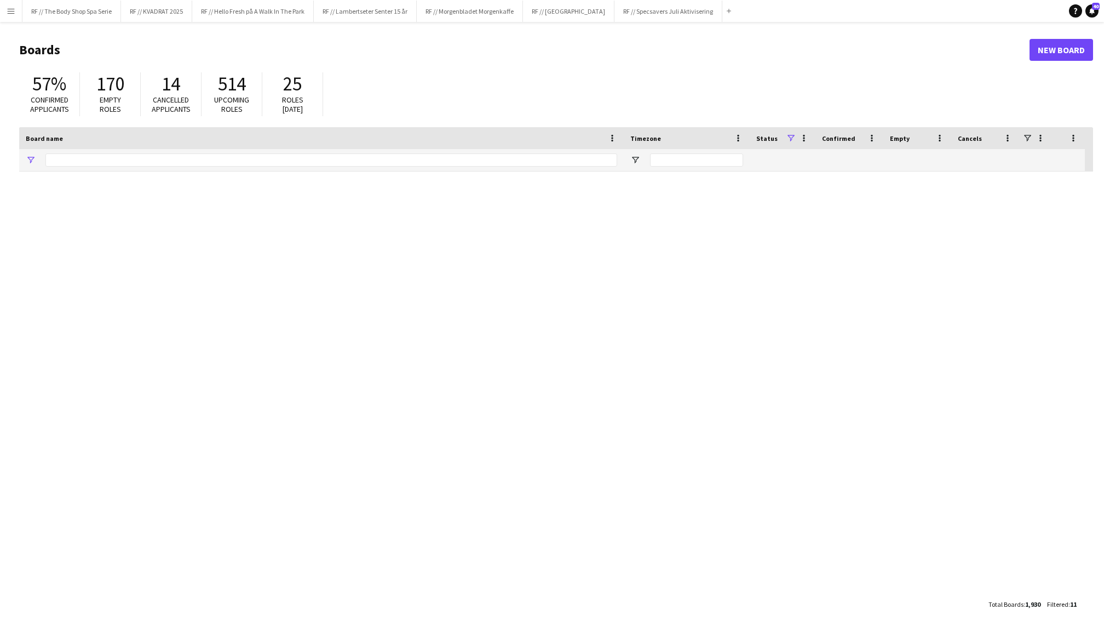
type input "**********"
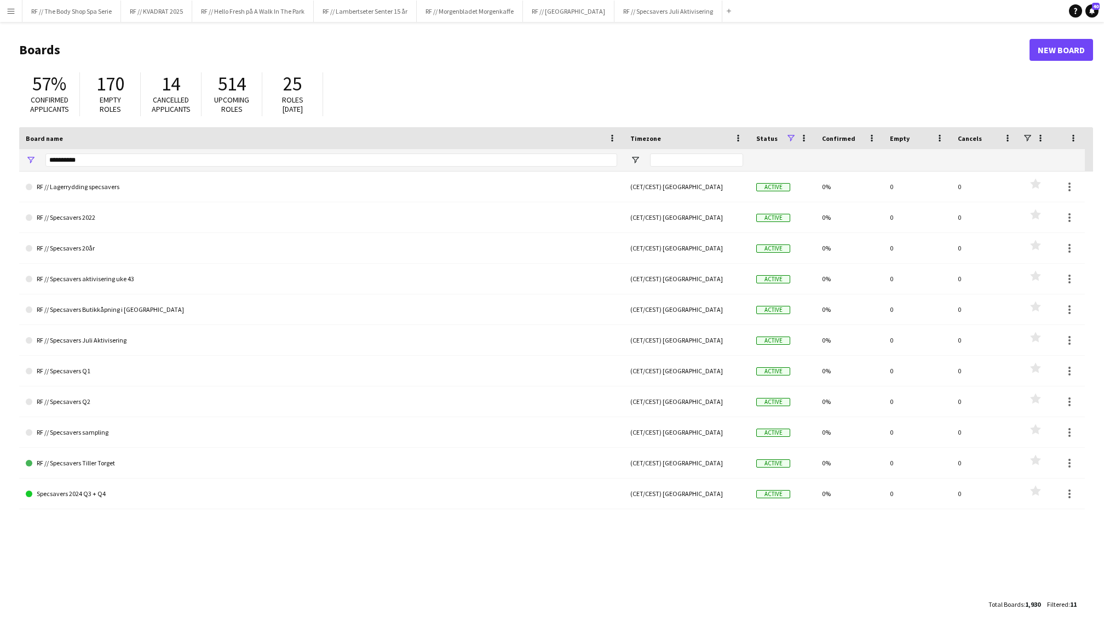
click at [11, 15] on button "Menu" at bounding box center [11, 11] width 22 height 22
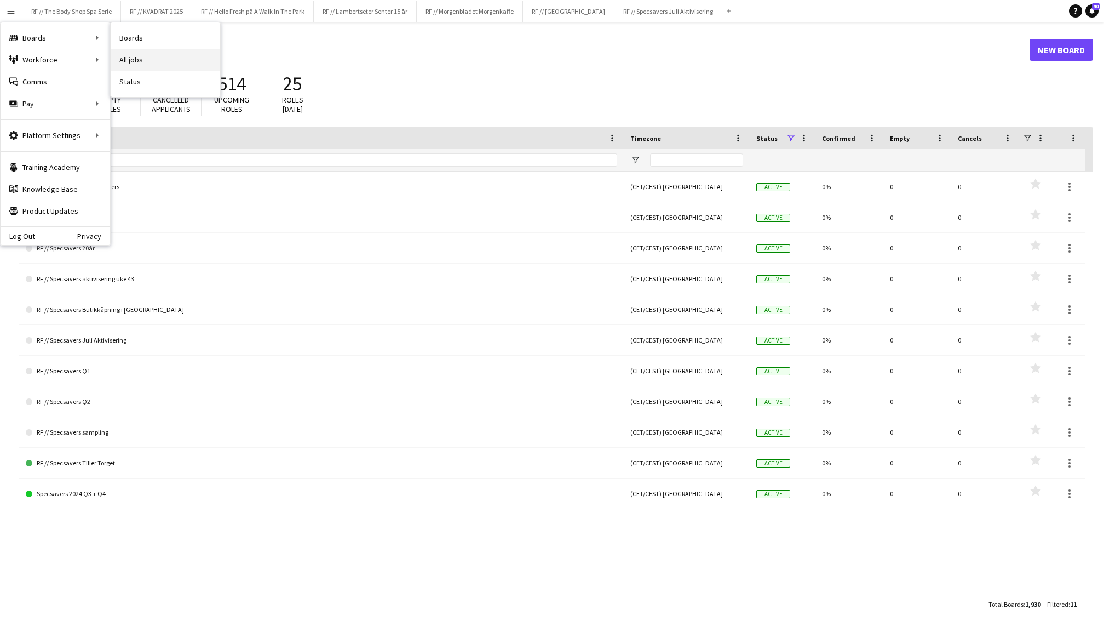
click at [145, 58] on link "All jobs" at bounding box center [166, 60] width 110 height 22
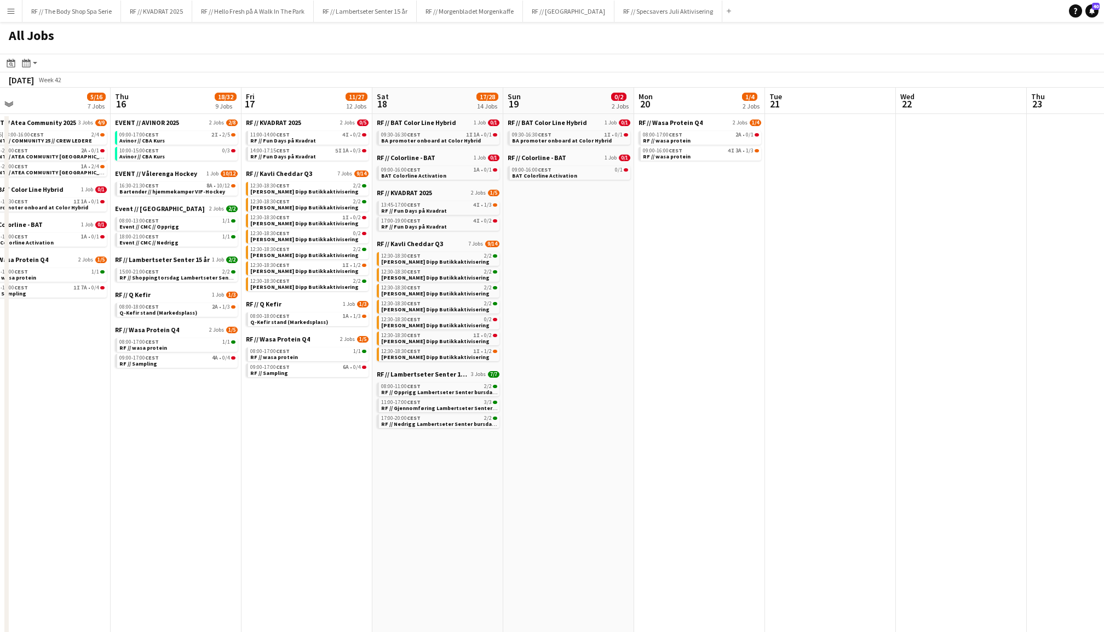
scroll to position [0, 417]
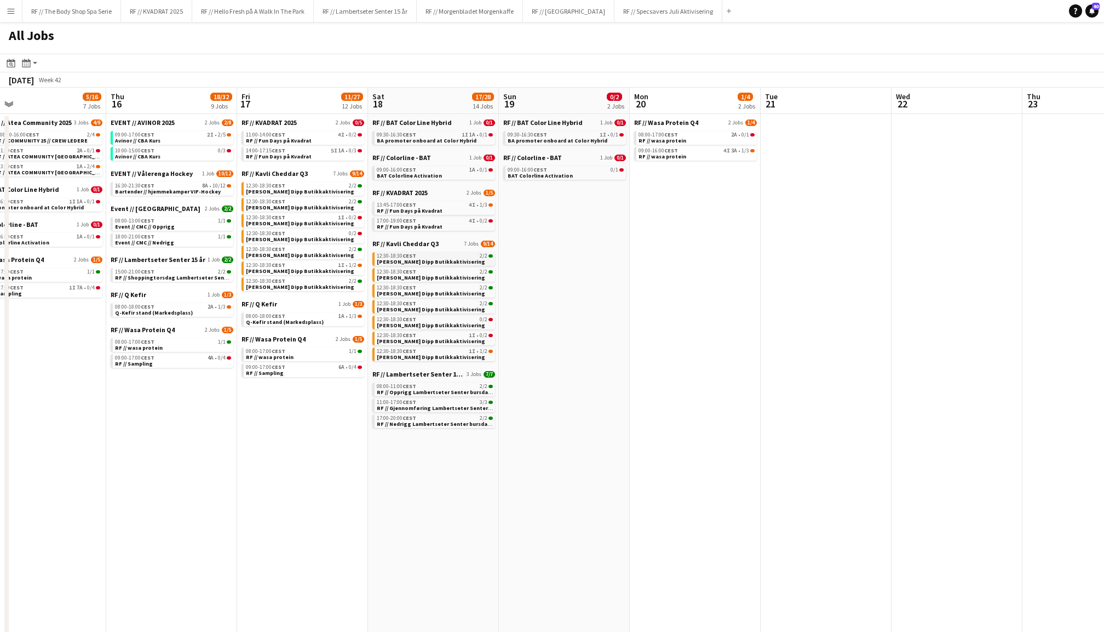
click at [423, 258] on span "[PERSON_NAME] Dipp Butikkaktivisering" at bounding box center [431, 261] width 108 height 7
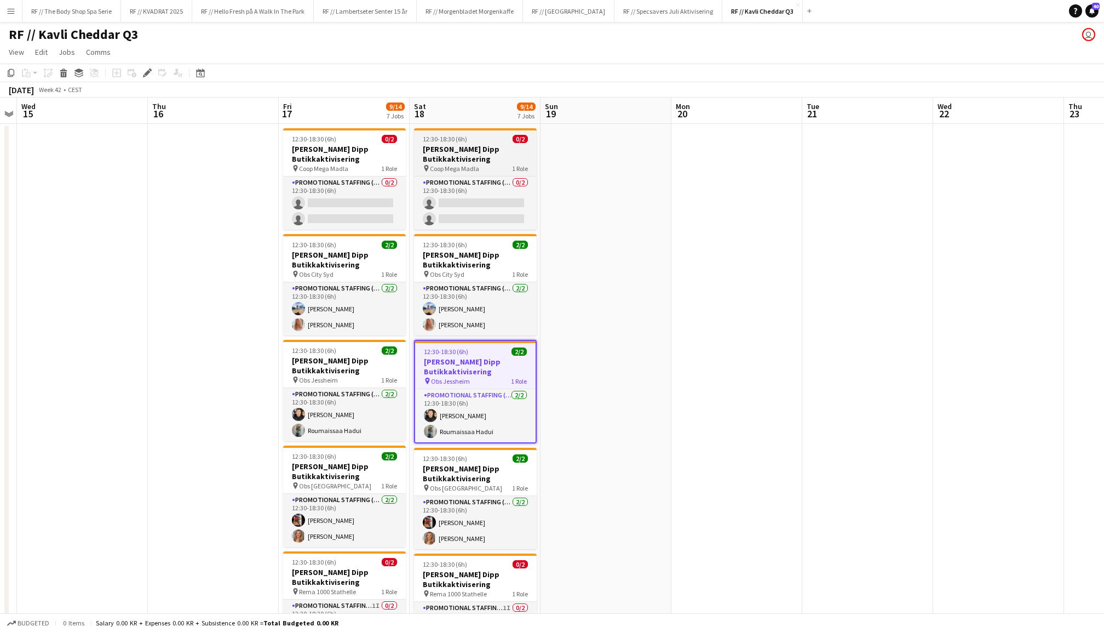
click at [471, 141] on div "12:30-18:30 (6h) 0/2" at bounding box center [475, 139] width 123 height 8
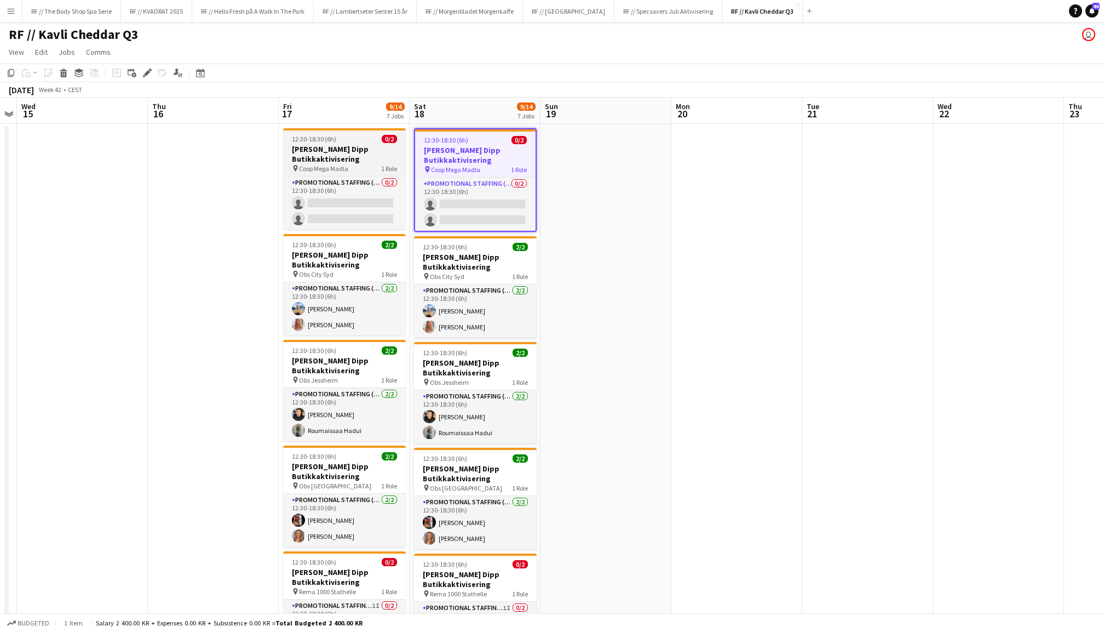
click at [358, 141] on div "12:30-18:30 (6h) 0/2" at bounding box center [344, 139] width 123 height 8
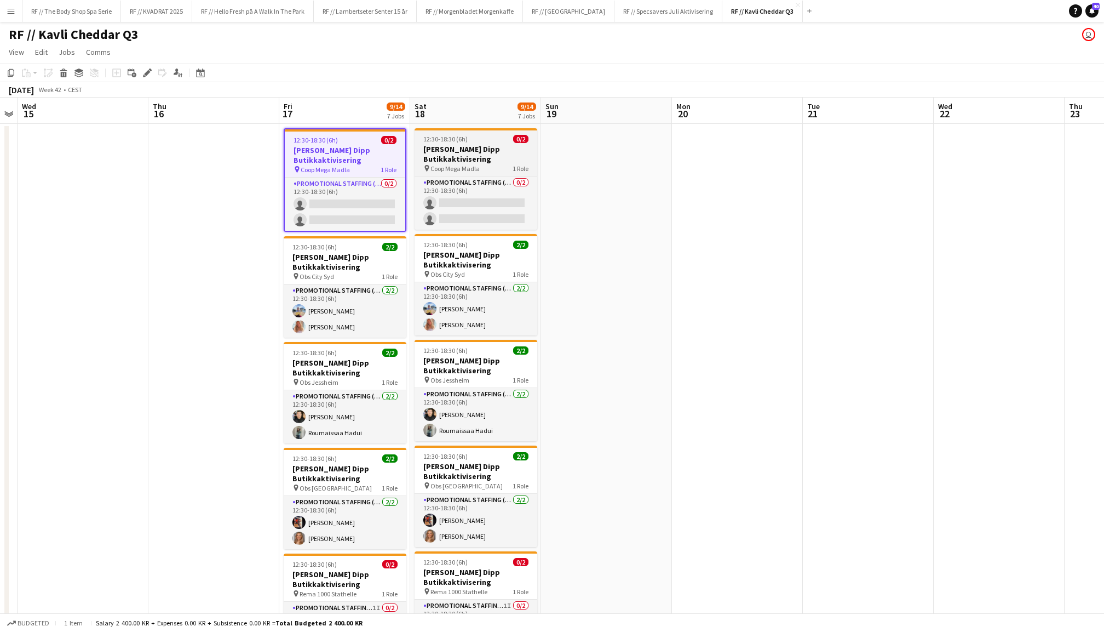
click at [454, 130] on app-job-card "12:30-18:30 (6h) 0/2 Kavli Cheddar Dipp Butikkaktivisering pin Coop Mega Madla …" at bounding box center [476, 178] width 123 height 101
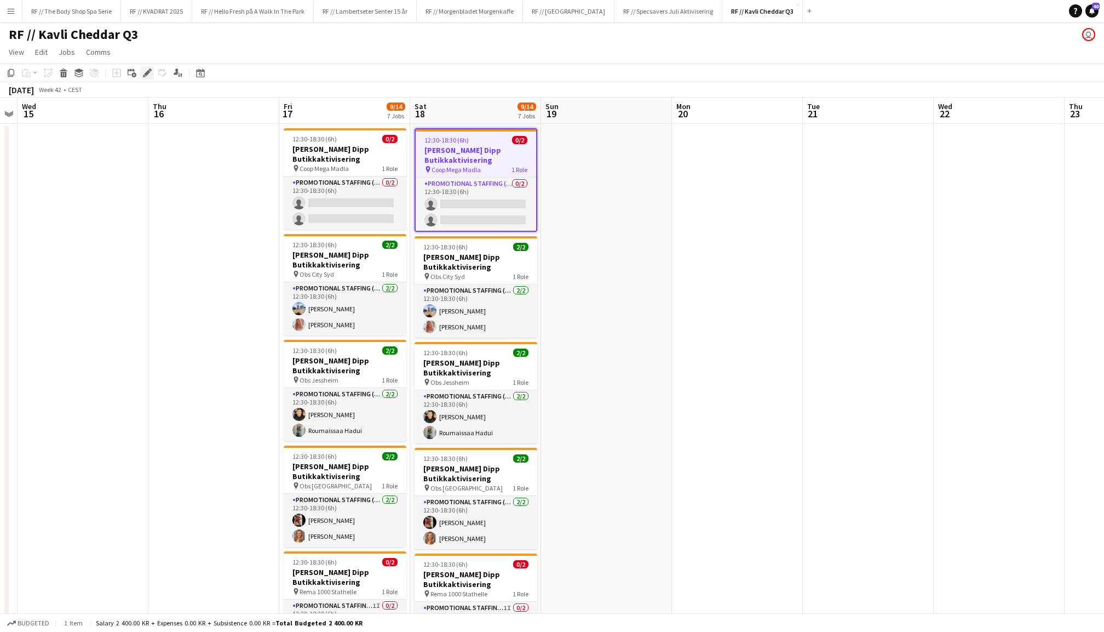
click at [145, 73] on icon at bounding box center [147, 73] width 6 height 6
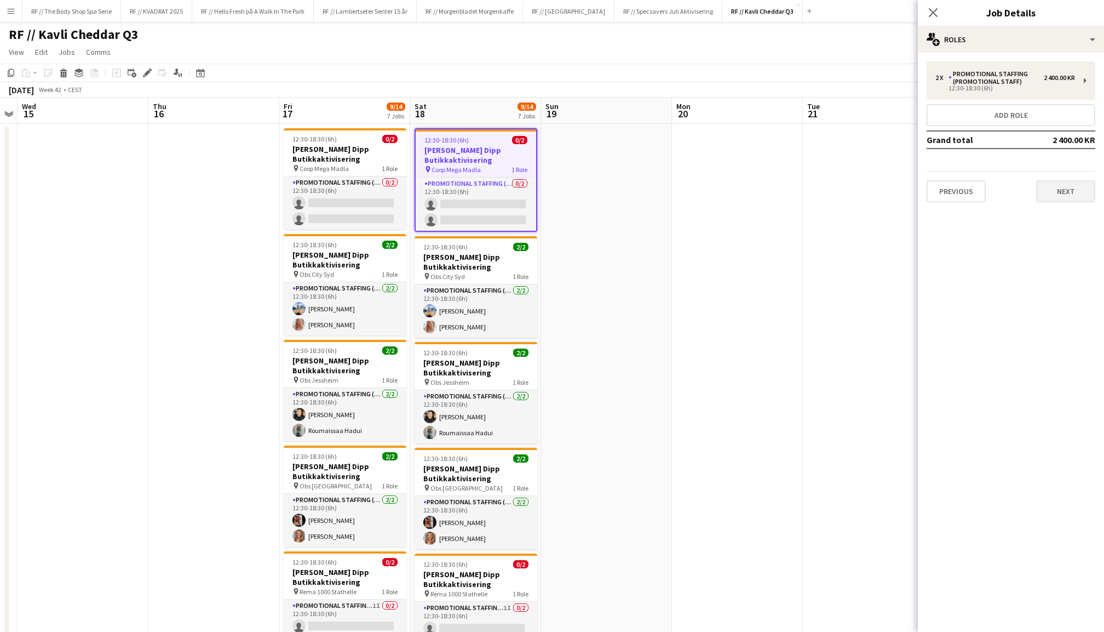
click at [1055, 194] on button "Next" at bounding box center [1065, 191] width 59 height 22
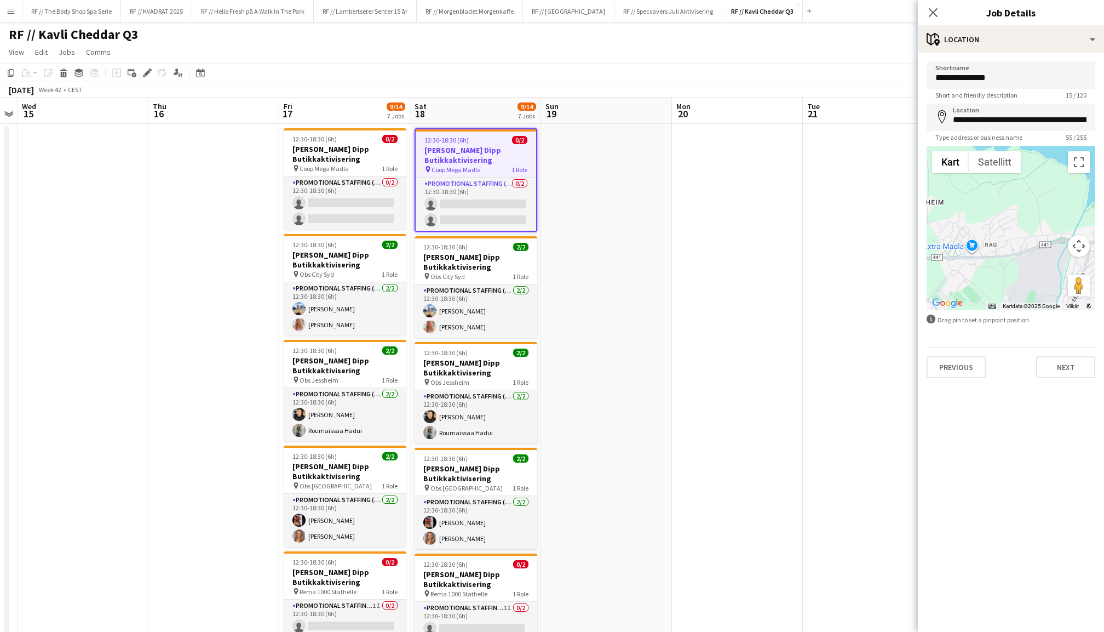
drag, startPoint x: 1004, startPoint y: 246, endPoint x: 1103, endPoint y: 268, distance: 102.1
click at [1103, 268] on form "**********" at bounding box center [1011, 219] width 186 height 317
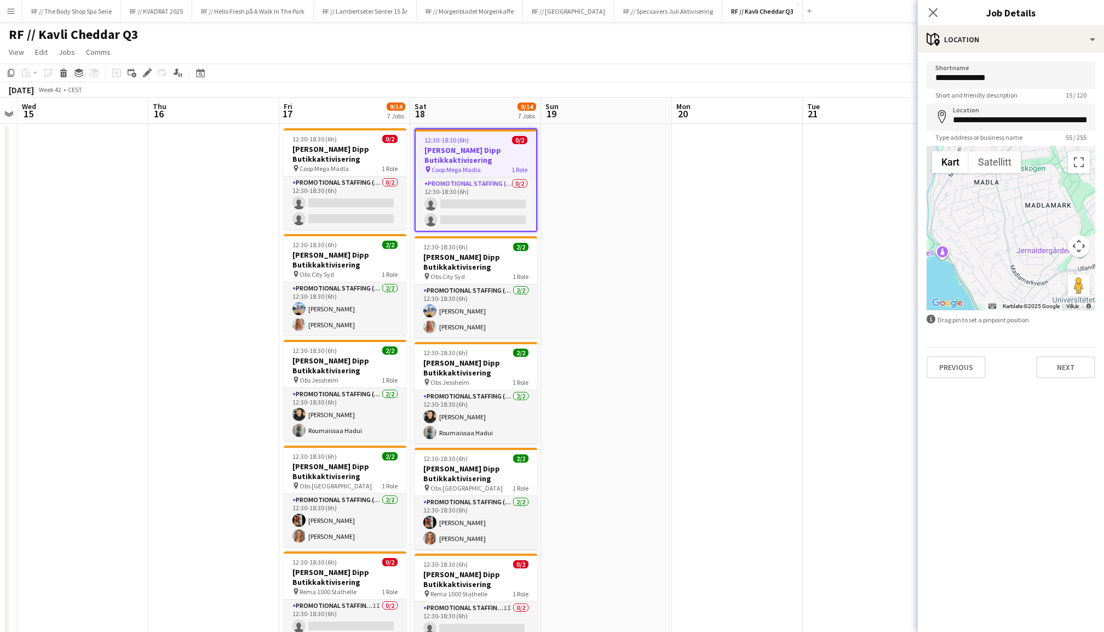
drag, startPoint x: 995, startPoint y: 250, endPoint x: 873, endPoint y: 123, distance: 175.9
click at [873, 123] on body "Menu Boards Boards Boards All jobs Status Workforce Workforce My Workforce Recr…" at bounding box center [552, 455] width 1104 height 910
click at [728, 231] on app-date-cell at bounding box center [737, 508] width 131 height 768
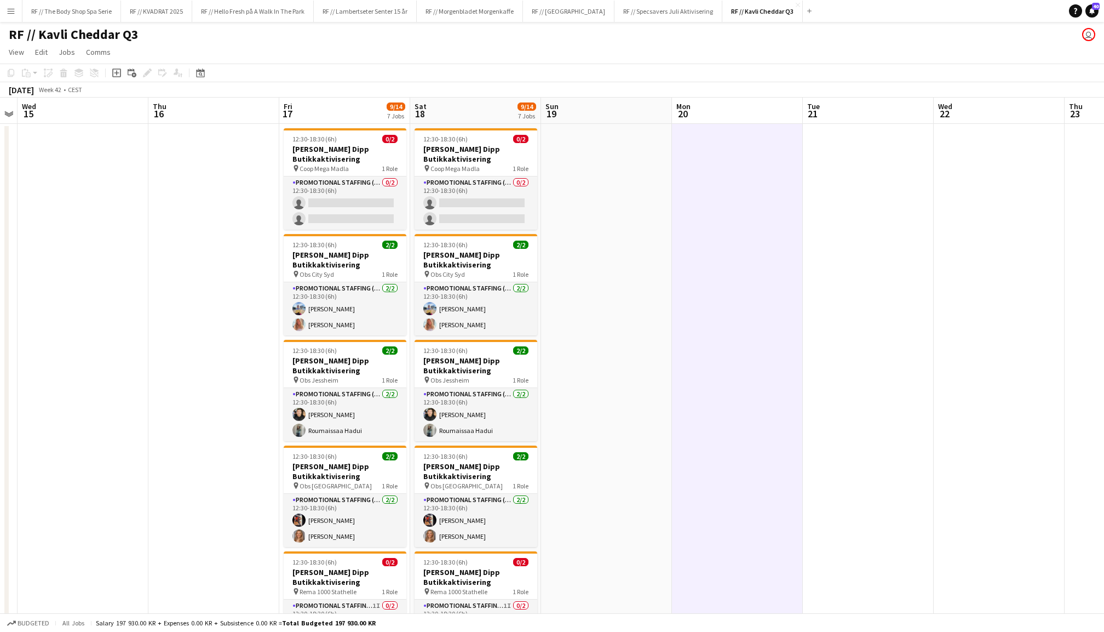
scroll to position [0, 0]
click at [595, 176] on app-date-cell at bounding box center [606, 508] width 131 height 768
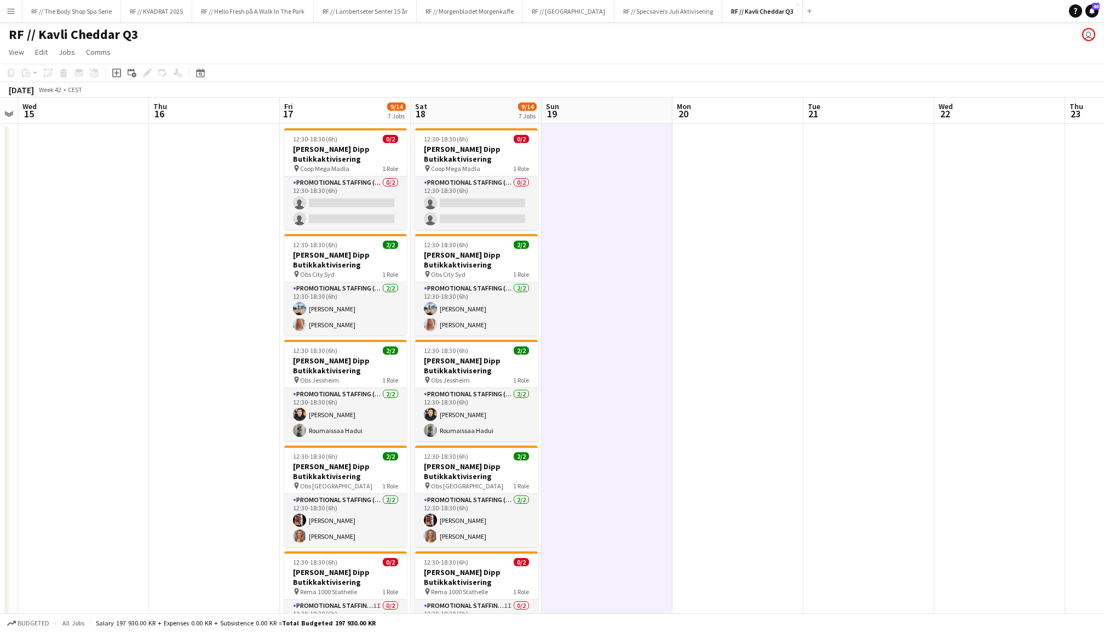
click at [943, 202] on app-date-cell at bounding box center [1000, 508] width 131 height 768
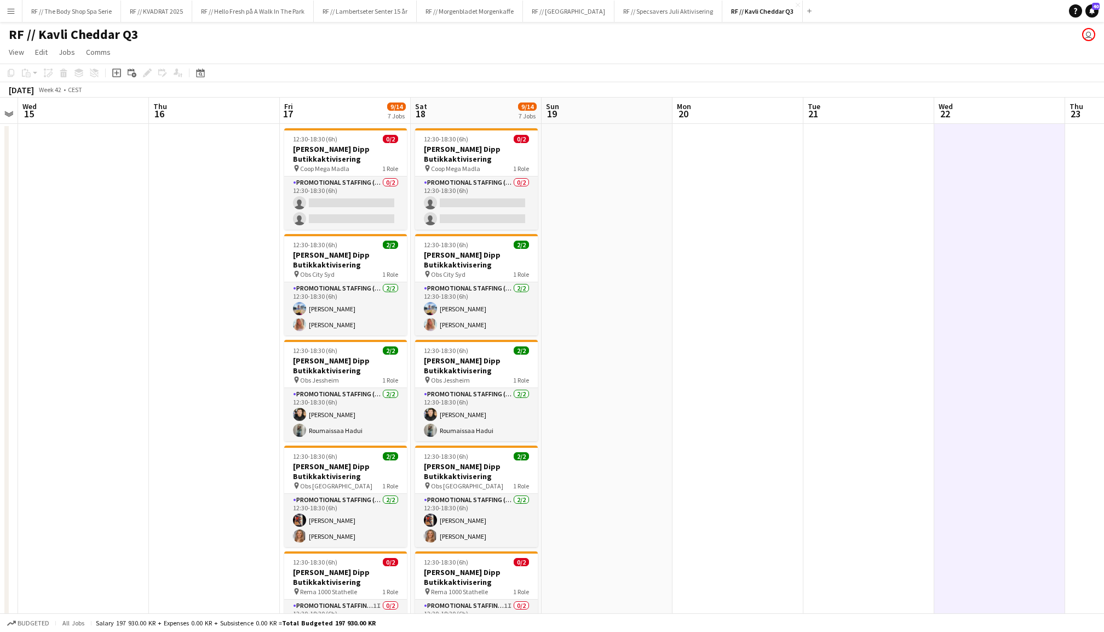
click at [686, 221] on app-date-cell at bounding box center [738, 508] width 131 height 768
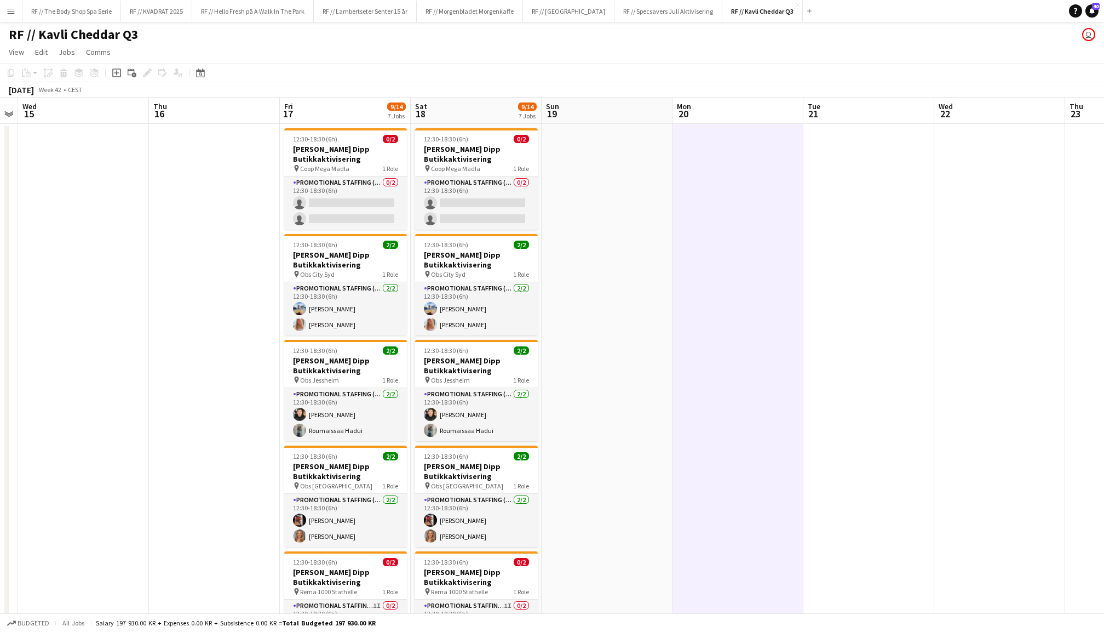
click at [605, 226] on app-date-cell at bounding box center [607, 508] width 131 height 768
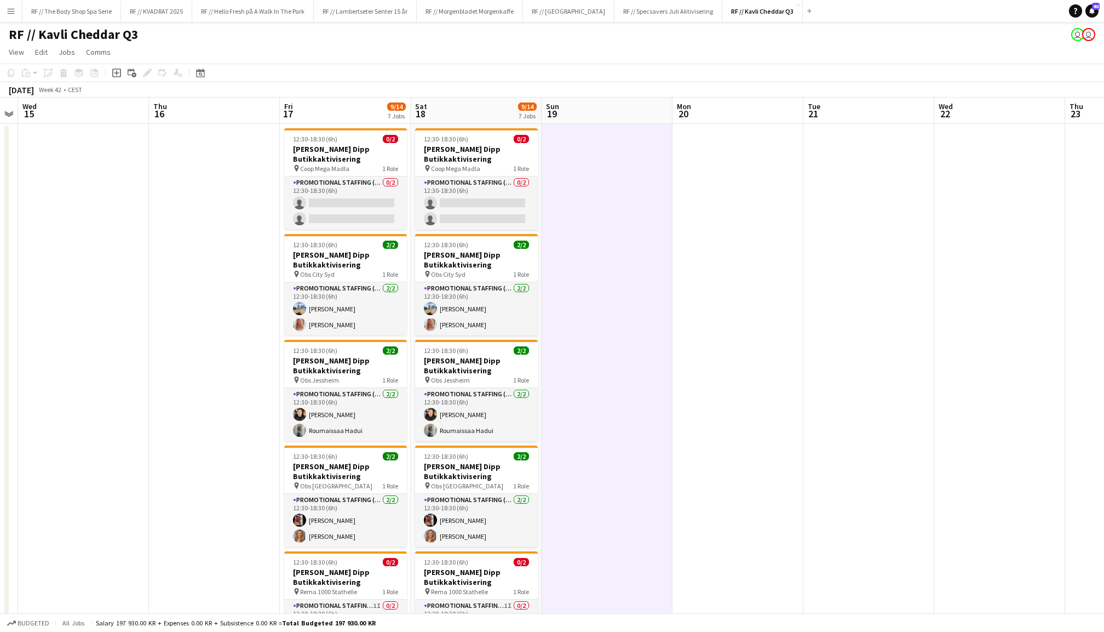
click at [197, 233] on app-date-cell at bounding box center [214, 508] width 131 height 768
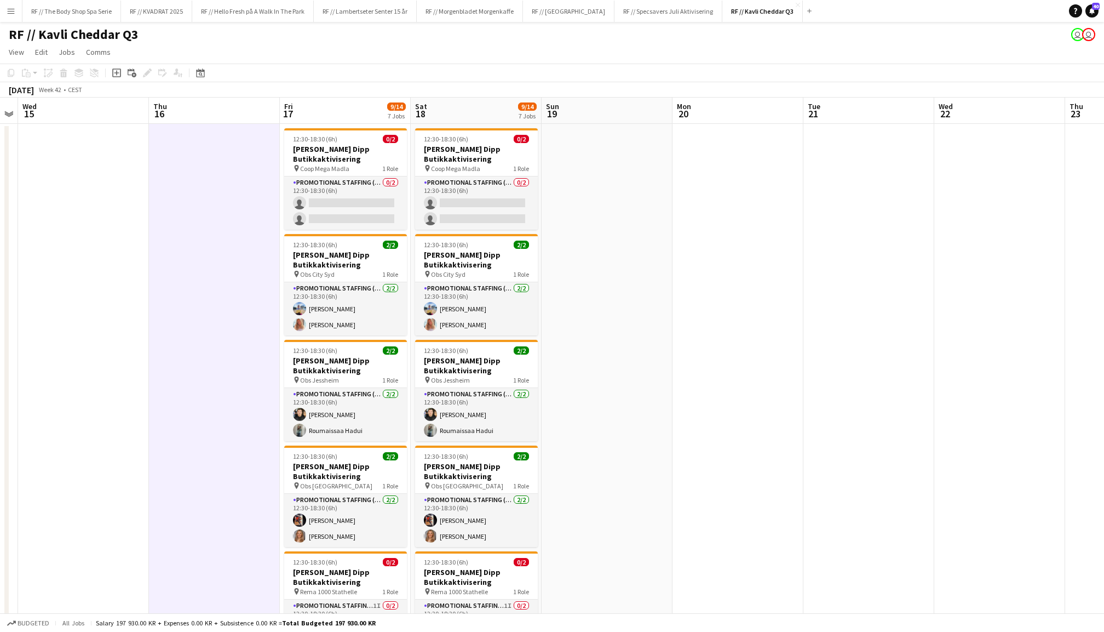
click at [71, 237] on app-date-cell at bounding box center [83, 508] width 131 height 768
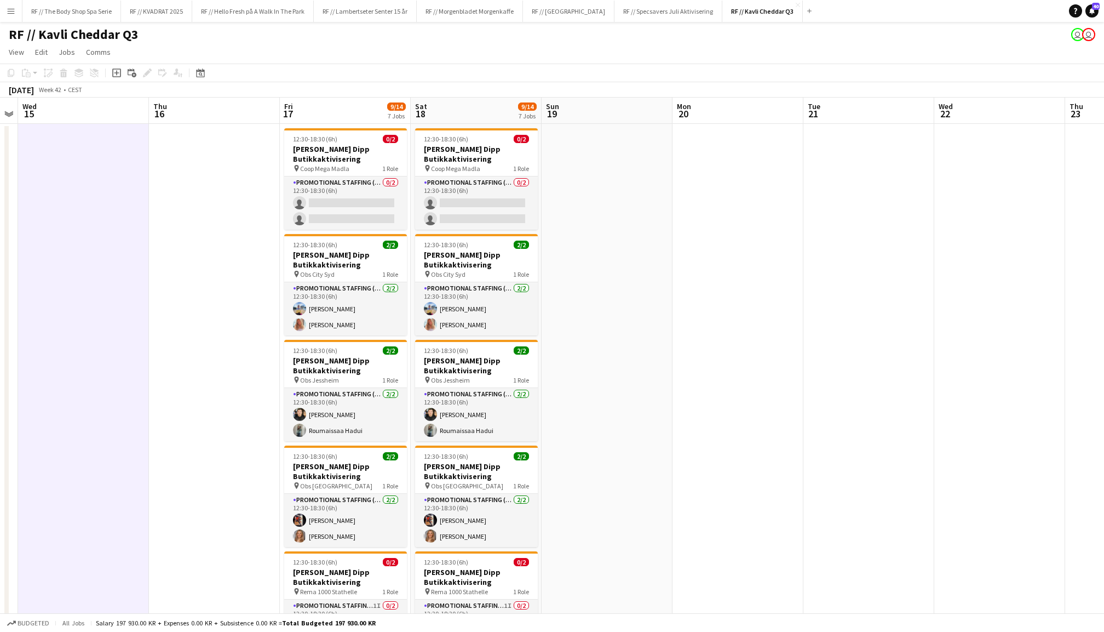
scroll to position [0, 0]
click at [634, 226] on app-date-cell at bounding box center [607, 508] width 131 height 768
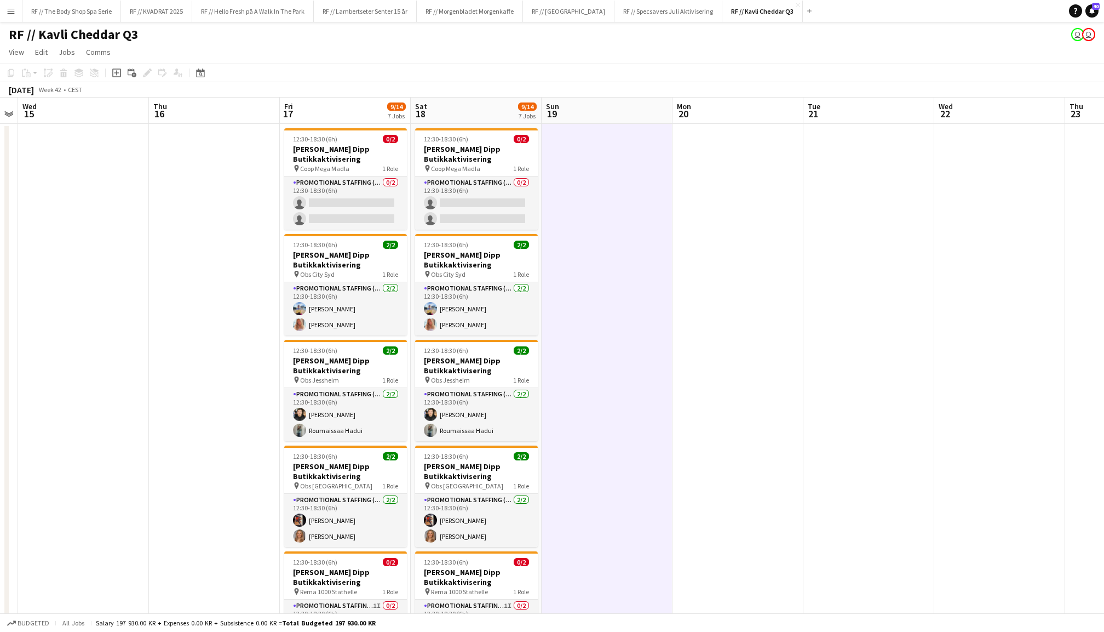
click at [748, 257] on app-date-cell at bounding box center [738, 508] width 131 height 768
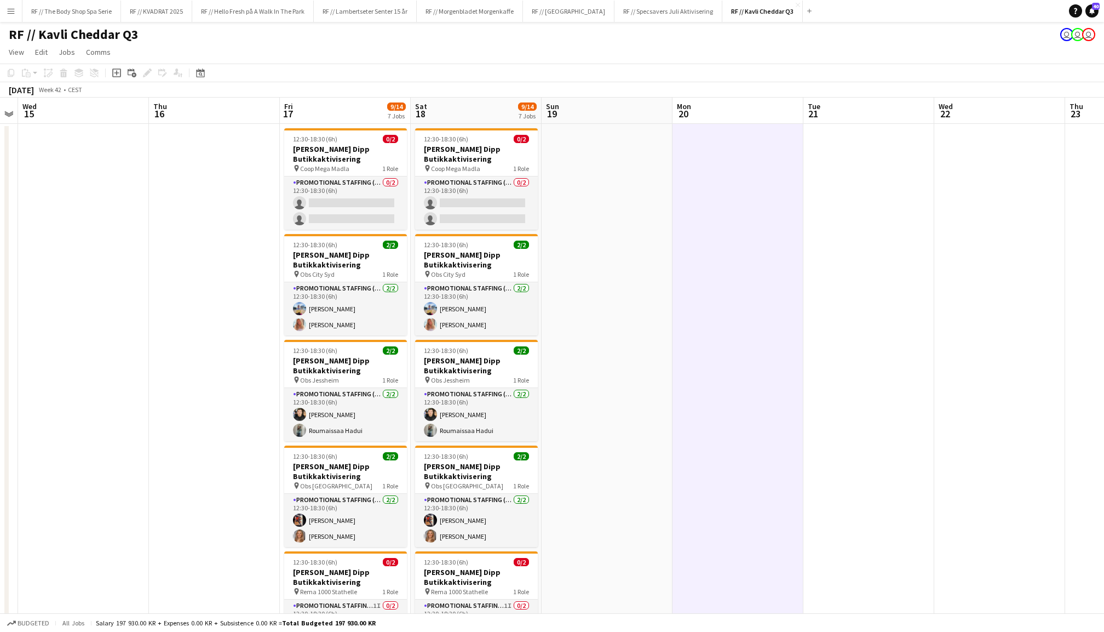
click at [220, 240] on app-date-cell at bounding box center [214, 508] width 131 height 768
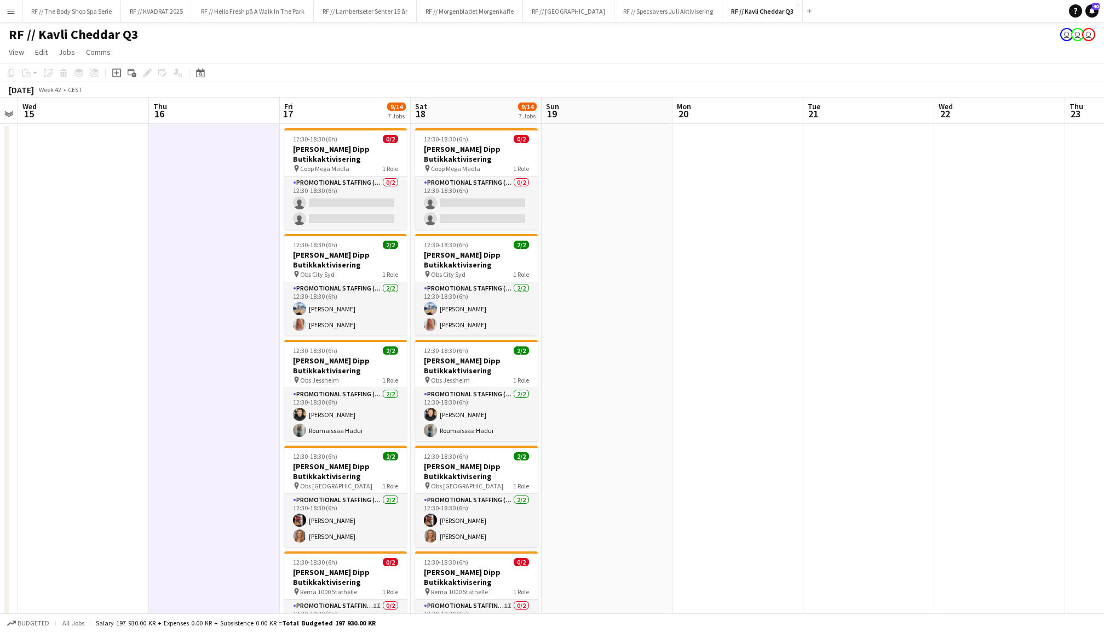
click at [85, 224] on app-date-cell at bounding box center [83, 508] width 131 height 768
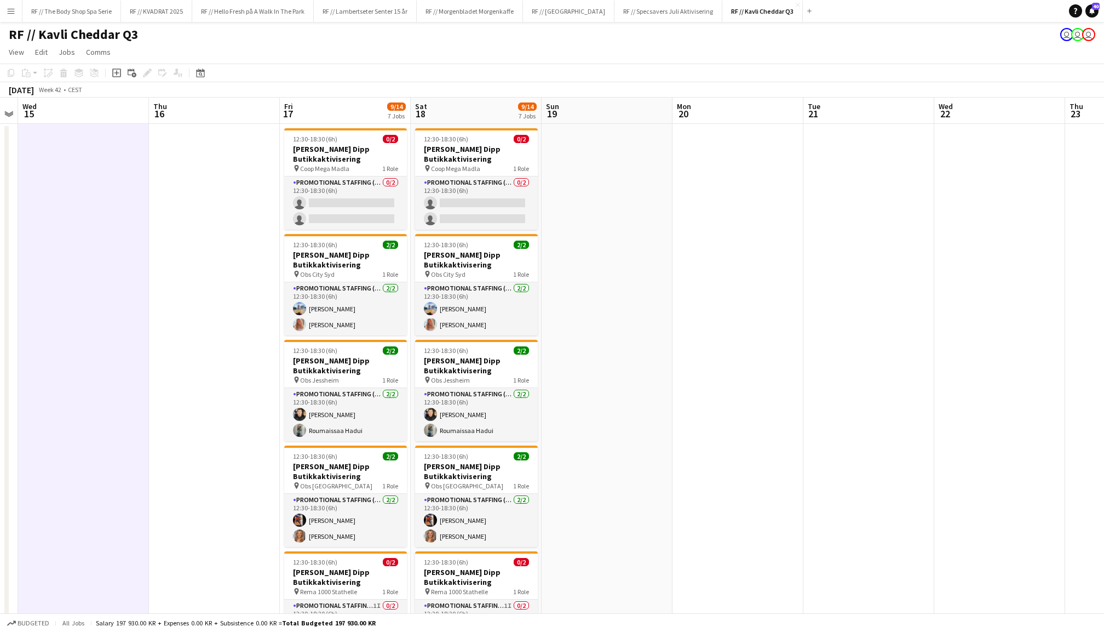
click at [228, 256] on app-date-cell at bounding box center [214, 508] width 131 height 768
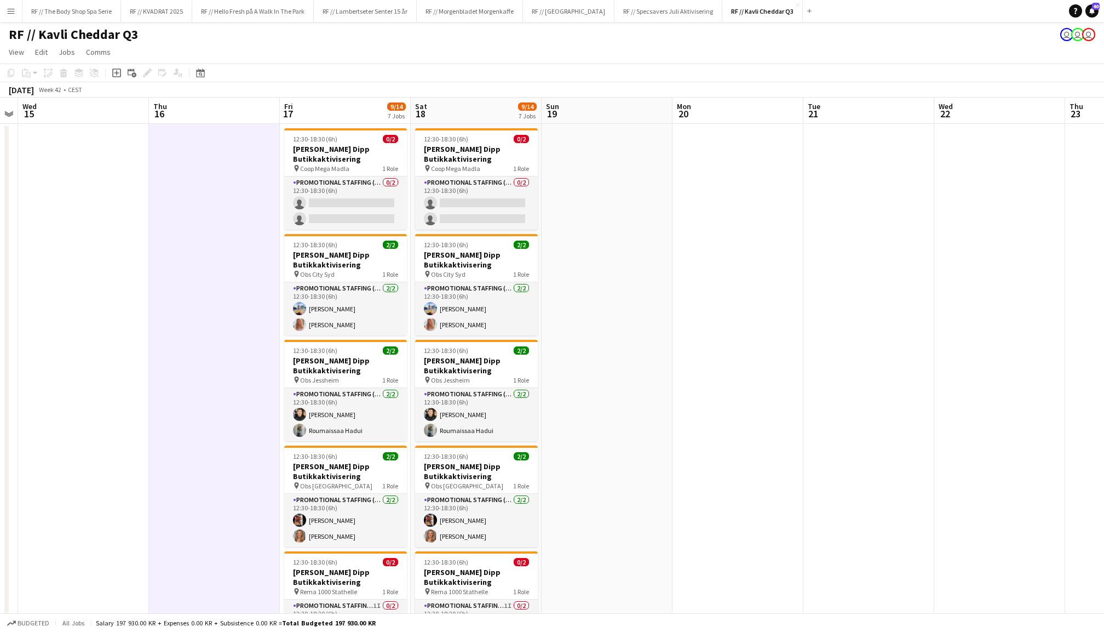
click at [82, 219] on app-date-cell at bounding box center [83, 508] width 131 height 768
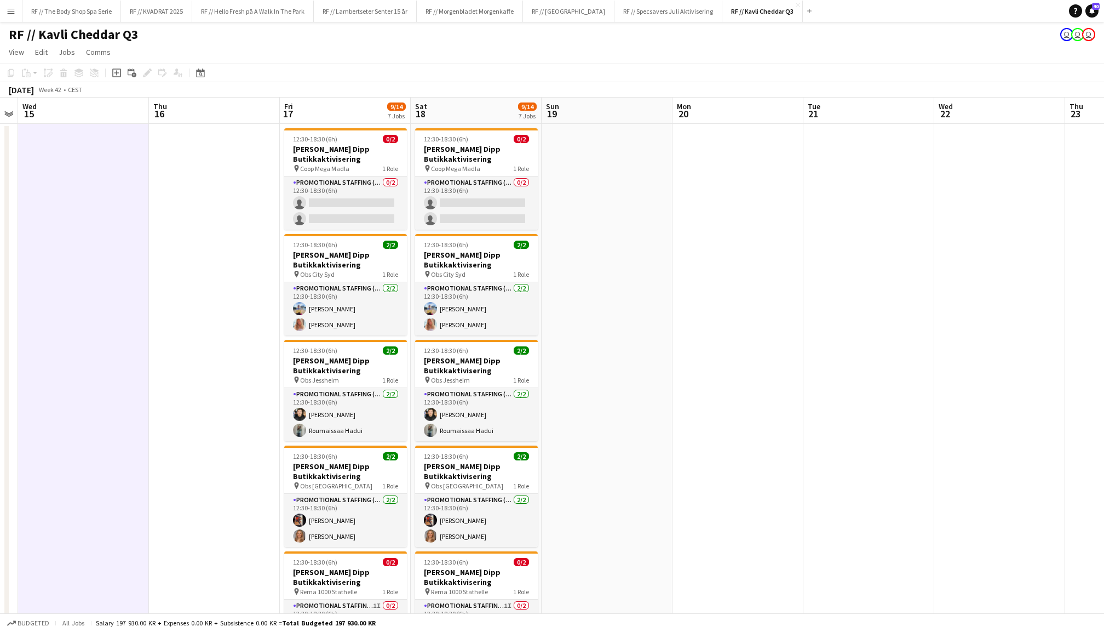
click at [203, 237] on app-date-cell at bounding box center [214, 508] width 131 height 768
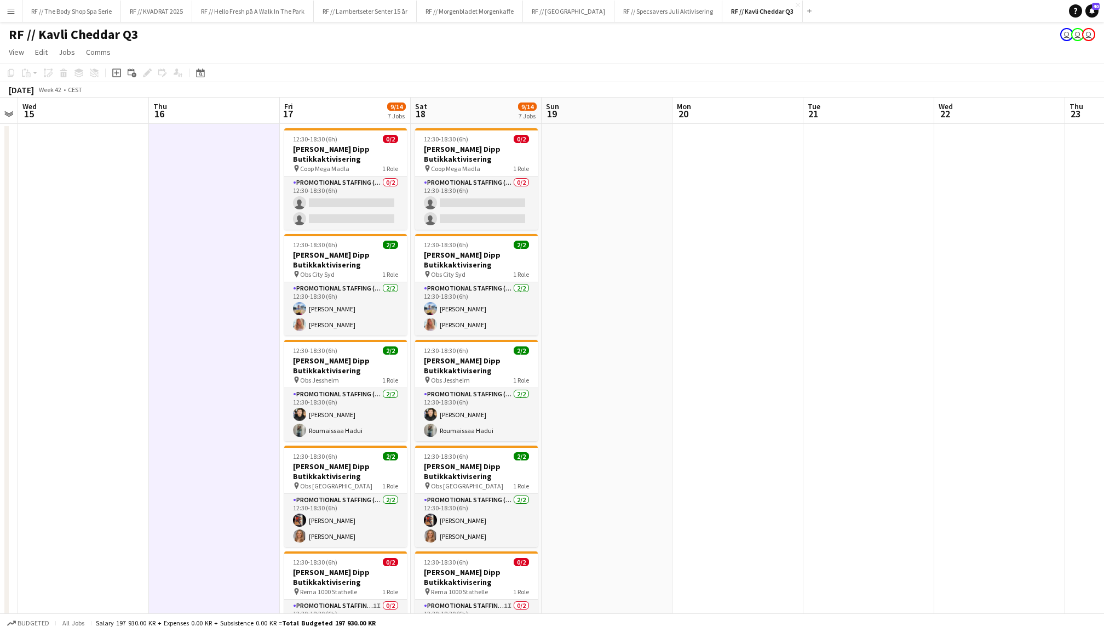
click at [671, 266] on app-date-cell at bounding box center [607, 508] width 131 height 768
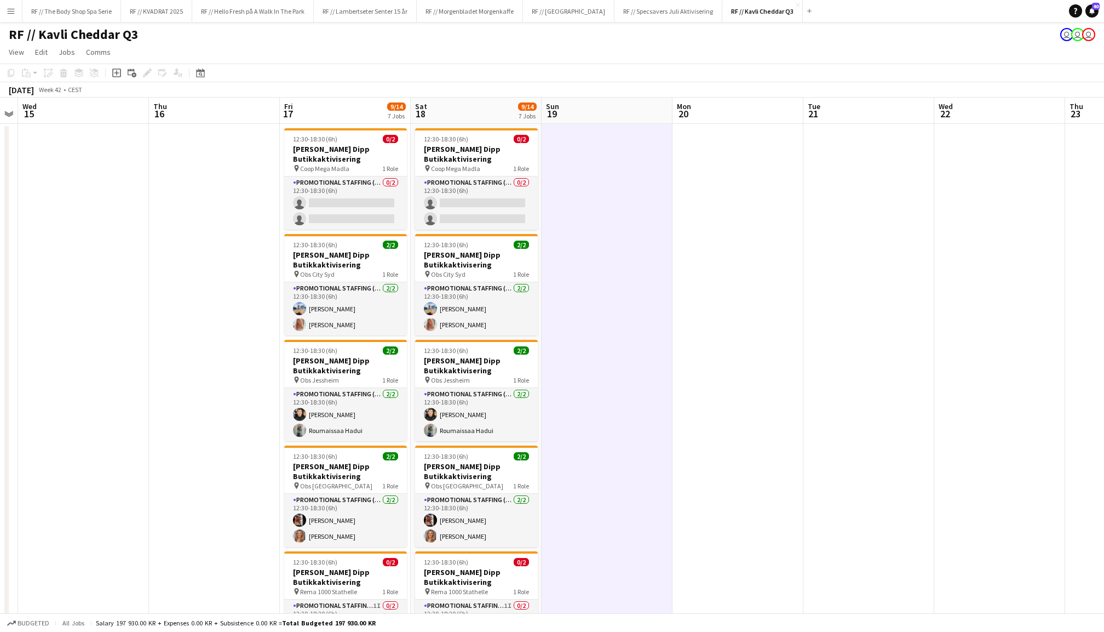
click at [840, 291] on app-date-cell at bounding box center [869, 508] width 131 height 768
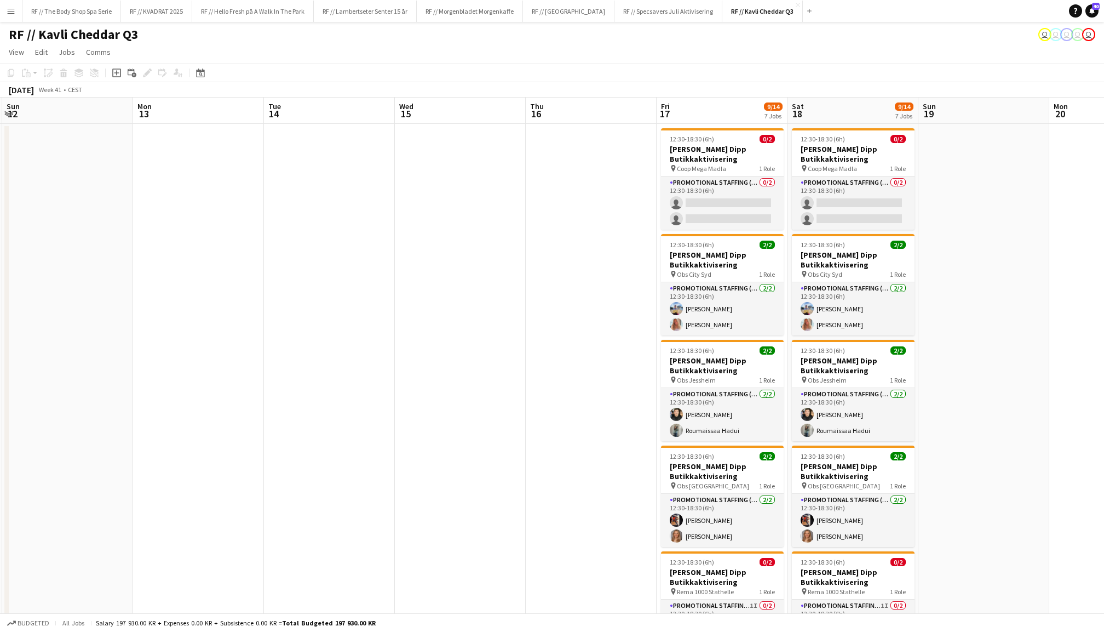
scroll to position [0, 255]
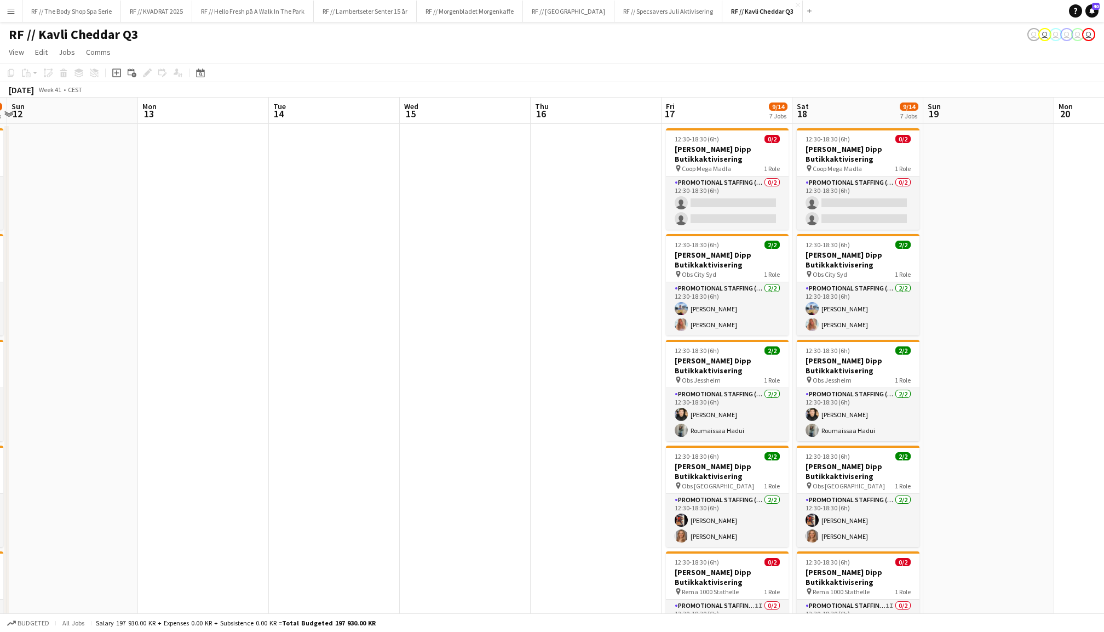
click at [978, 248] on app-date-cell at bounding box center [989, 508] width 131 height 768
